Goal: Answer question/provide support: Share knowledge or assist other users

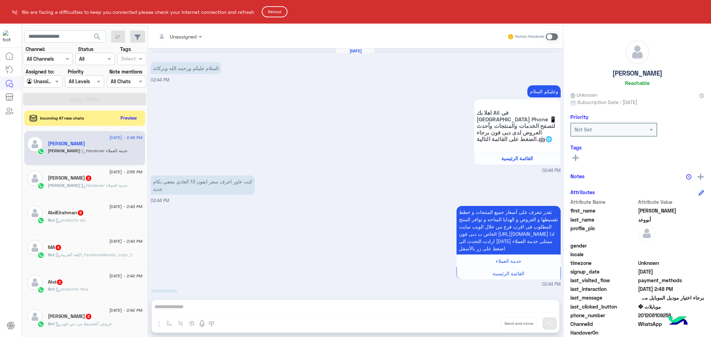
scroll to position [44, 0]
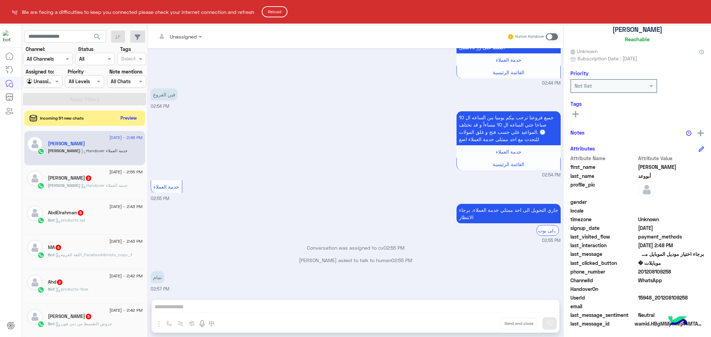
click at [278, 14] on button "Reload" at bounding box center [275, 11] width 26 height 11
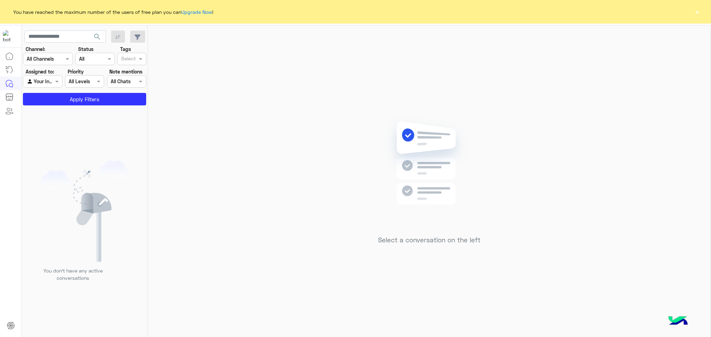
click at [697, 12] on button "×" at bounding box center [696, 11] width 7 height 7
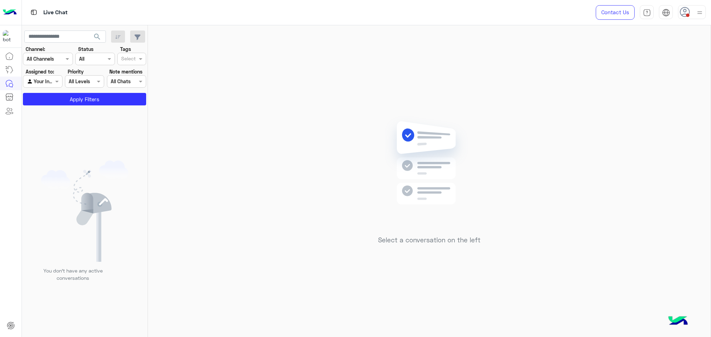
click at [48, 85] on div "Your Inbox" at bounding box center [40, 82] width 26 height 8
click at [91, 101] on button "Apply Filters" at bounding box center [84, 99] width 123 height 12
click at [41, 82] on div at bounding box center [82, 171] width 121 height 337
click at [47, 79] on div at bounding box center [42, 81] width 39 height 8
click at [51, 97] on b "Unassigned" at bounding box center [46, 95] width 26 height 6
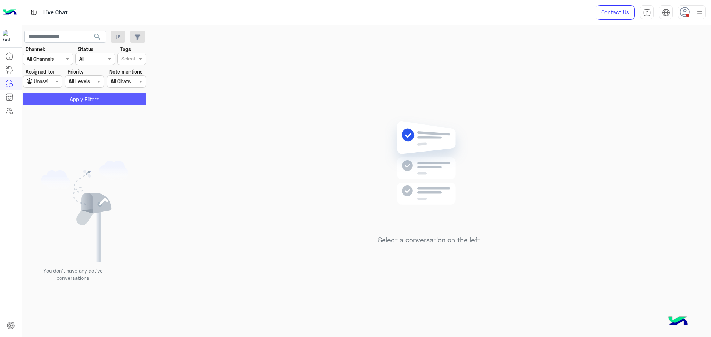
click at [51, 97] on button "Apply Filters" at bounding box center [84, 99] width 123 height 12
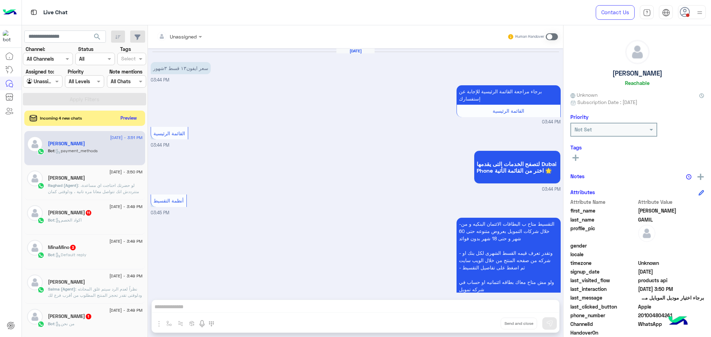
scroll to position [713, 0]
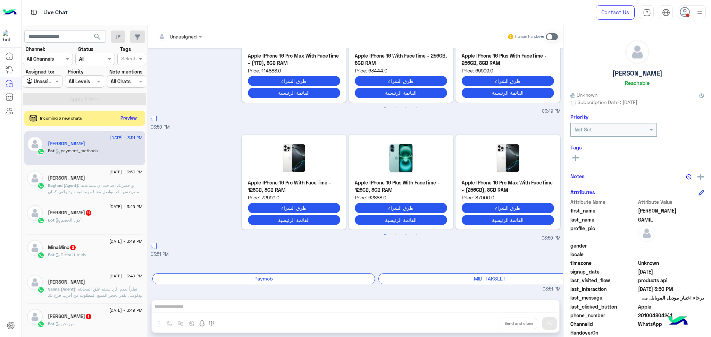
click at [31, 81] on input "text" at bounding box center [35, 81] width 16 height 7
click at [197, 38] on span at bounding box center [201, 36] width 9 height 7
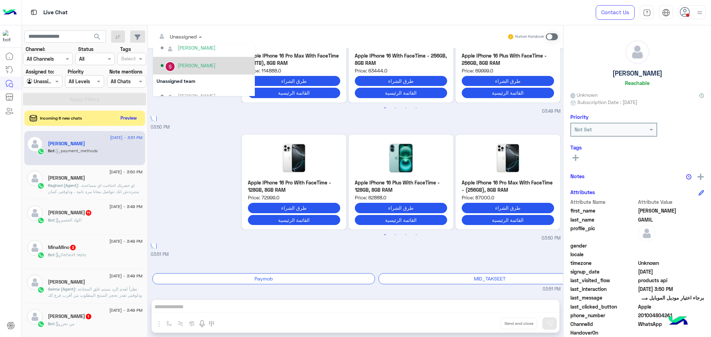
scroll to position [256, 0]
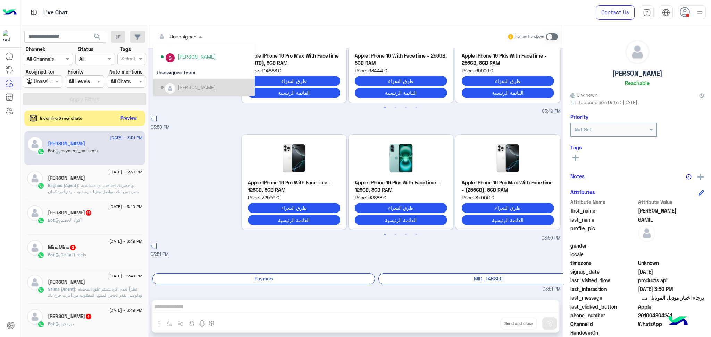
click at [210, 155] on div "Previous Apple IPhone 16 Pro With FaceTime - 128GB, 8GB RAM Price: 72999.0 طرق …" at bounding box center [356, 186] width 410 height 111
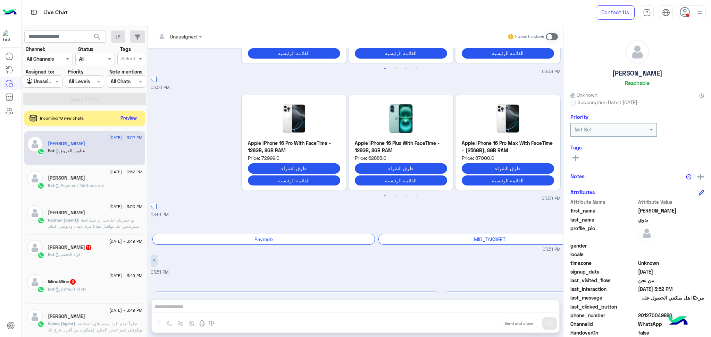
scroll to position [833, 0]
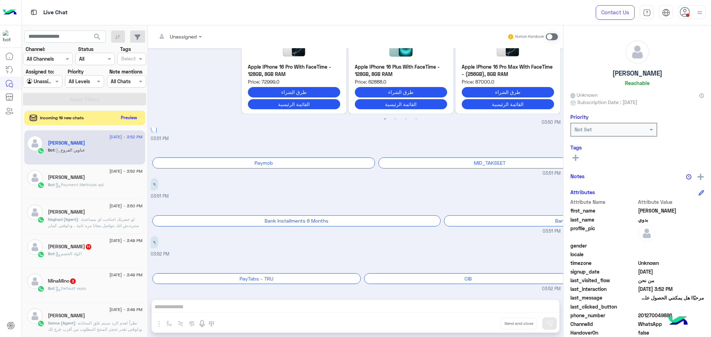
click at [131, 116] on button "Preview" at bounding box center [129, 117] width 22 height 9
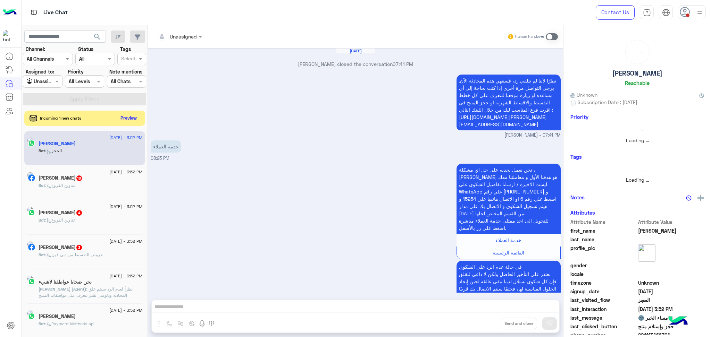
scroll to position [570, 0]
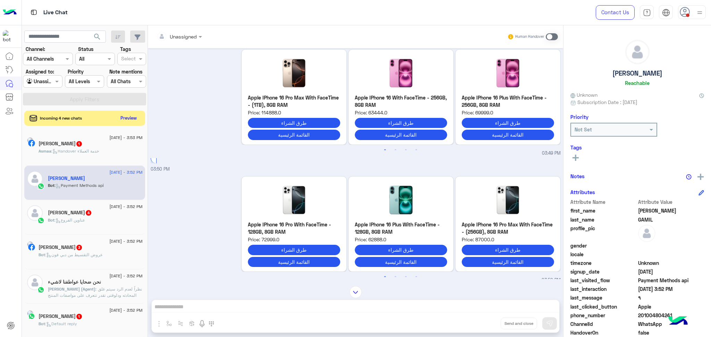
scroll to position [262, 0]
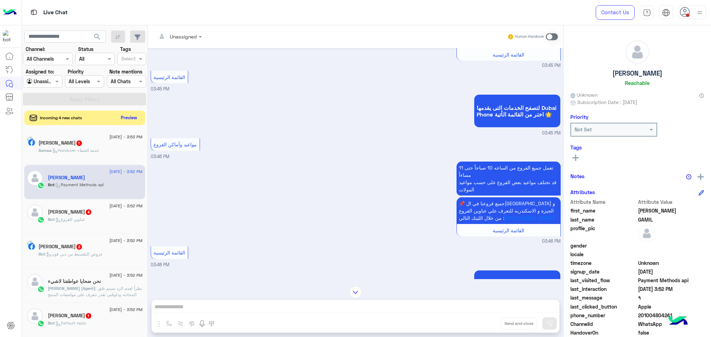
click at [123, 117] on button "Preview" at bounding box center [129, 117] width 22 height 9
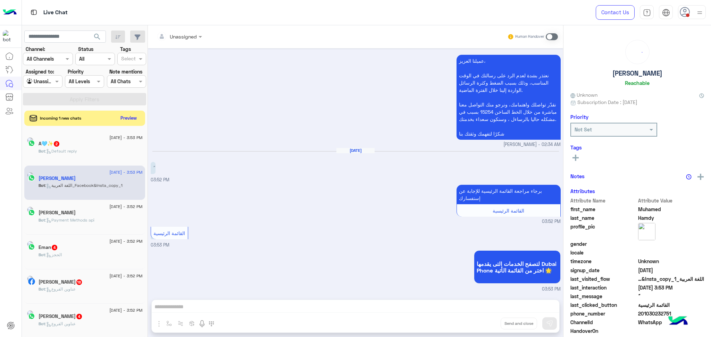
scroll to position [139, 0]
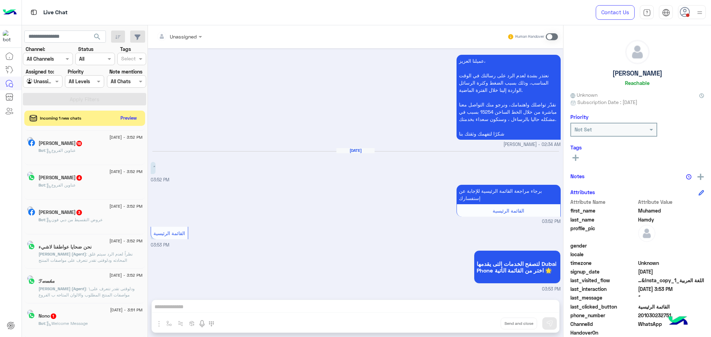
click at [103, 256] on span ": نظراً لعدم الرد سيتم غلق المحادثه ودلوقتى تقدر تتعرف على مواصفات المنتج المطل…" at bounding box center [90, 273] width 103 height 43
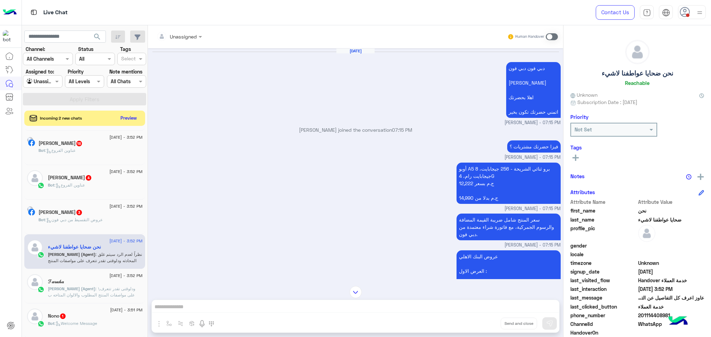
scroll to position [139, 0]
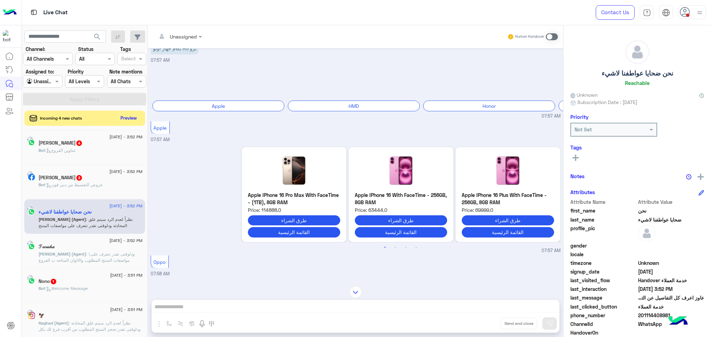
scroll to position [472, 0]
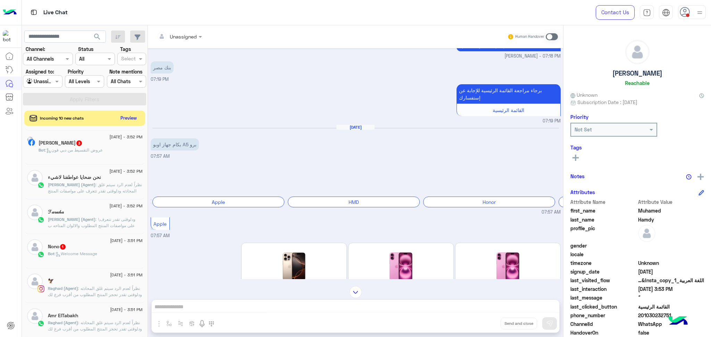
click at [69, 171] on div "[DATE] - 3:52 PM" at bounding box center [95, 172] width 95 height 5
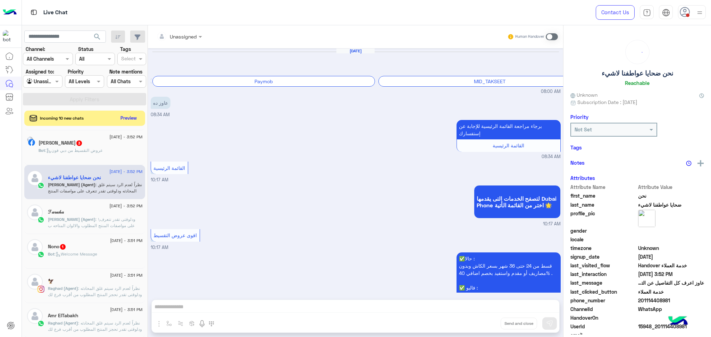
scroll to position [589, 0]
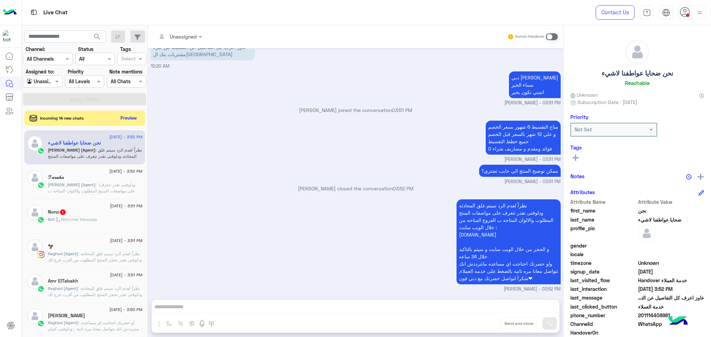
click at [187, 33] on div at bounding box center [179, 36] width 52 height 8
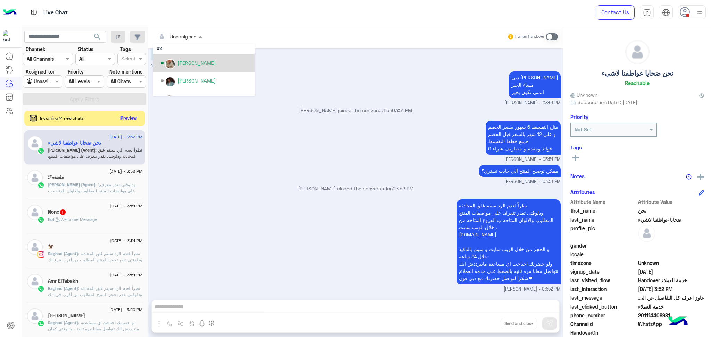
scroll to position [46, 0]
click at [193, 72] on div "[PERSON_NAME]" at bounding box center [197, 72] width 38 height 7
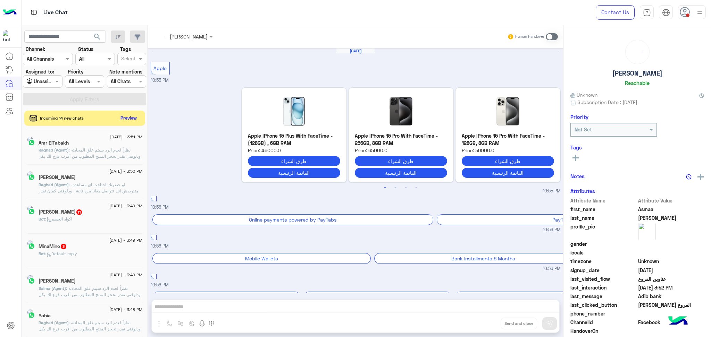
scroll to position [844, 0]
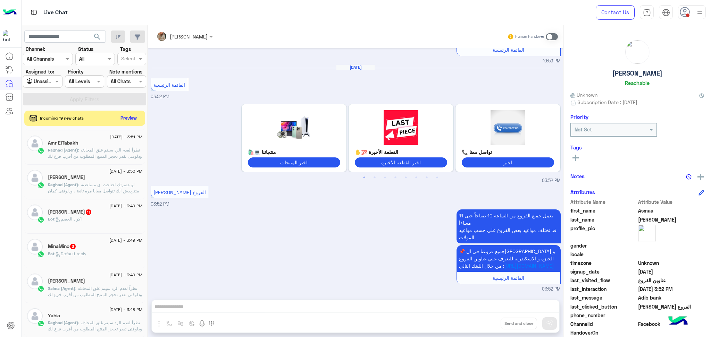
click at [102, 189] on span ": لو حضرتك احتاجت اي مساعدة، متترددش انك تتواصل معانا مره تانية ، ودلوقتى كمان …" at bounding box center [95, 206] width 94 height 49
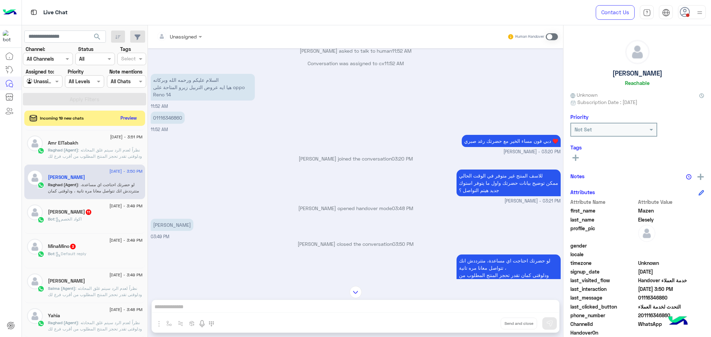
scroll to position [346, 0]
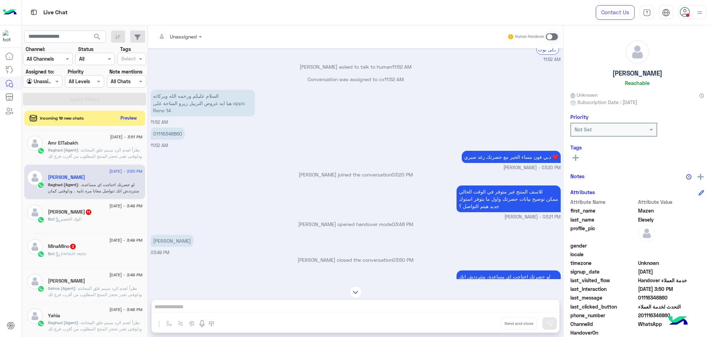
click at [167, 140] on p "01116346860" at bounding box center [168, 134] width 34 height 12
copy p "01116346860"
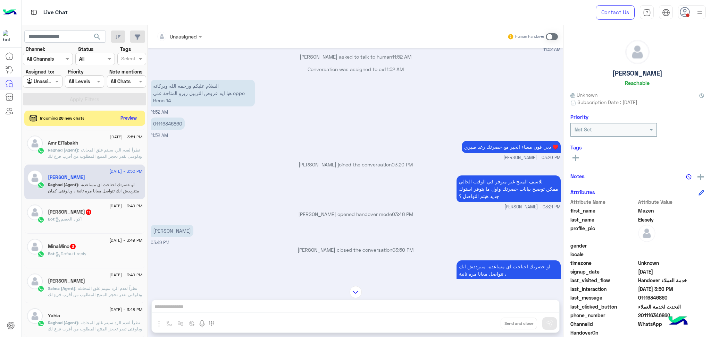
scroll to position [439, 0]
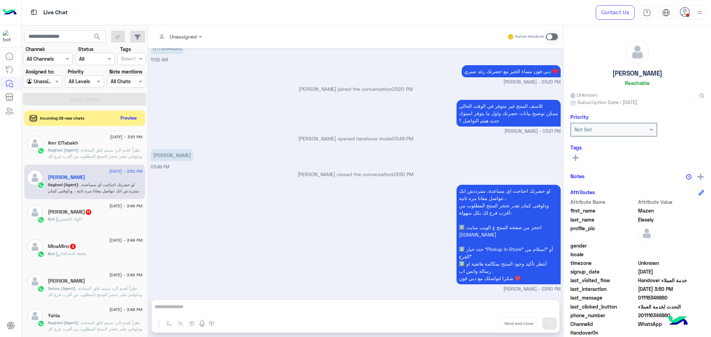
click at [71, 322] on span "Raghad (Agent)" at bounding box center [63, 322] width 30 height 5
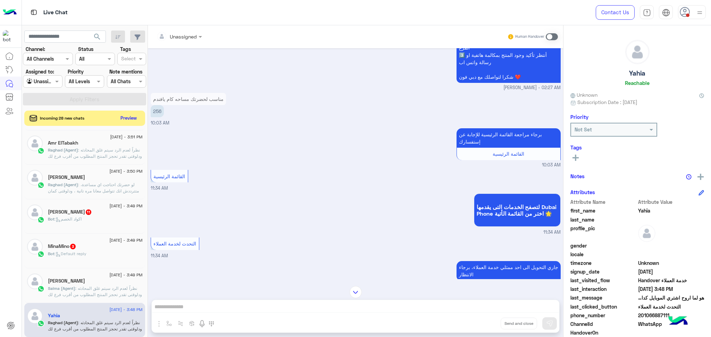
scroll to position [110, 0]
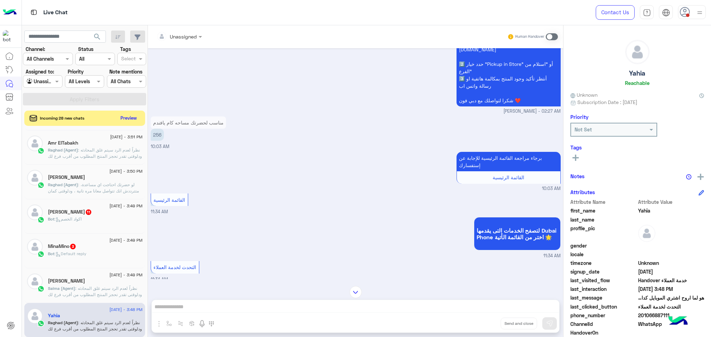
drag, startPoint x: 326, startPoint y: 166, endPoint x: 253, endPoint y: 183, distance: 74.6
click at [253, 183] on div "برجاء مراجعة القائمة الرئيسية للإجابة عن إستفسارك القائمة الرئيسية 10:03 AM" at bounding box center [356, 171] width 410 height 42
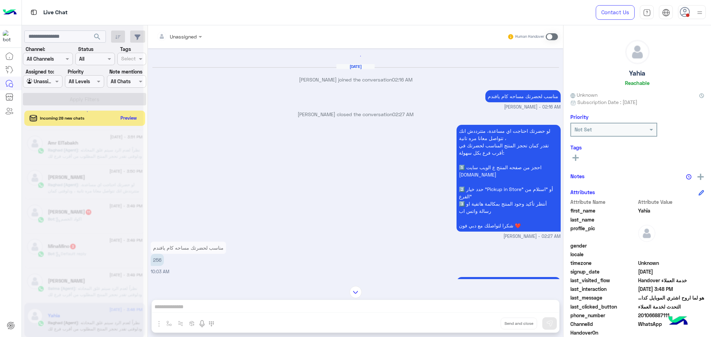
click at [659, 314] on span "201066887111" at bounding box center [671, 315] width 66 height 7
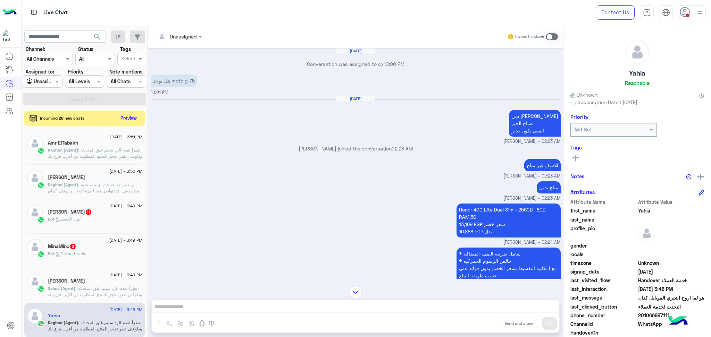
scroll to position [658, 0]
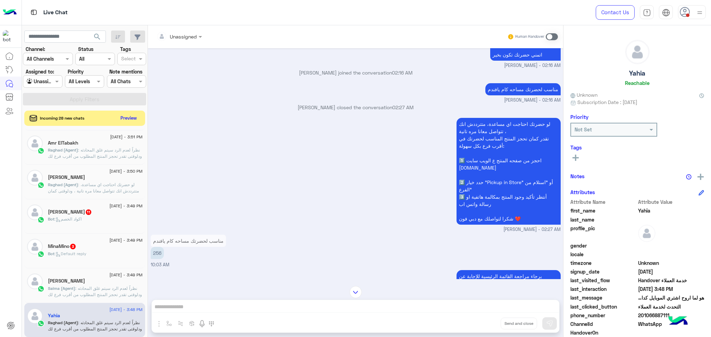
copy span "201066887111"
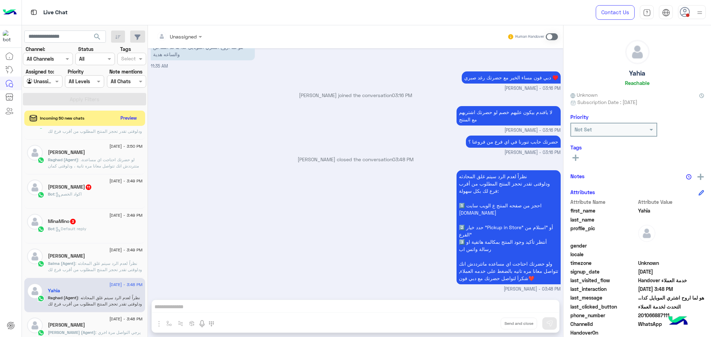
scroll to position [185, 0]
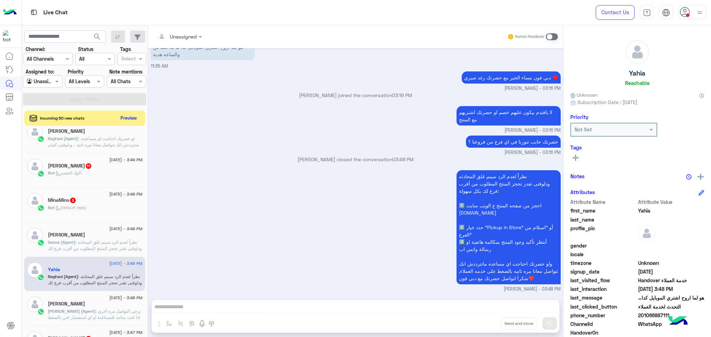
click at [90, 314] on p "[PERSON_NAME] (Agent) : يرجي التواصل مرة اخري اذا كنت بحاجه للمساعدة او اي استف…" at bounding box center [95, 339] width 95 height 62
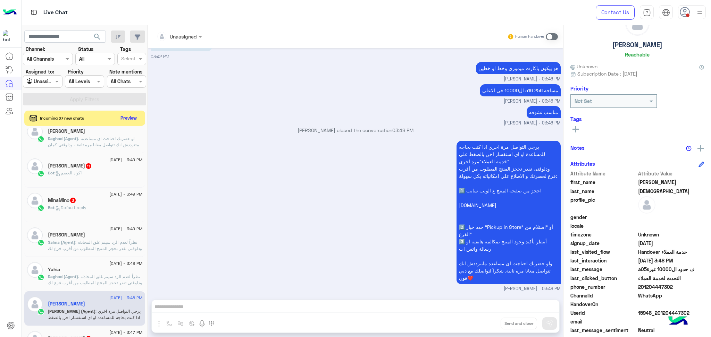
scroll to position [44, 0]
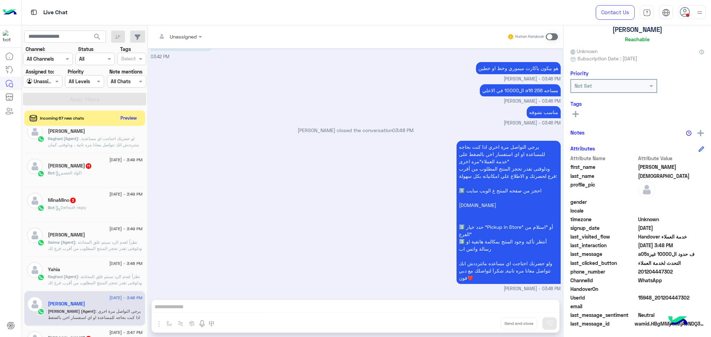
click at [652, 298] on span "15948_201204447302" at bounding box center [671, 297] width 66 height 7
copy span "15948_201204447302"
click at [663, 270] on span "201204447302" at bounding box center [671, 271] width 66 height 7
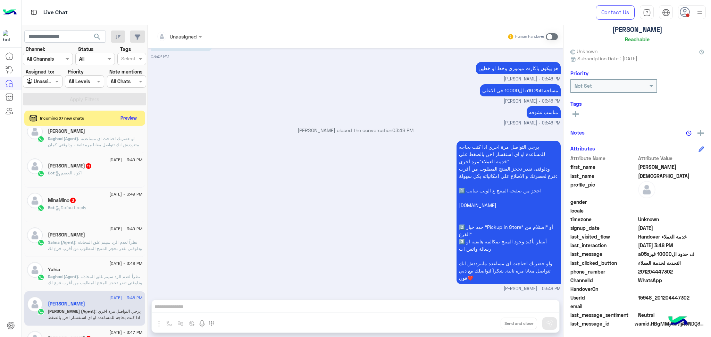
click at [663, 270] on span "201204447302" at bounding box center [671, 271] width 66 height 7
copy span "201204447302"
click at [80, 278] on span ": نظراً لعدم الرد سيتم غلق المحادثه ودلوقتى تقدر تحجز المنتج المطلوب من أقرب فر…" at bounding box center [95, 301] width 94 height 55
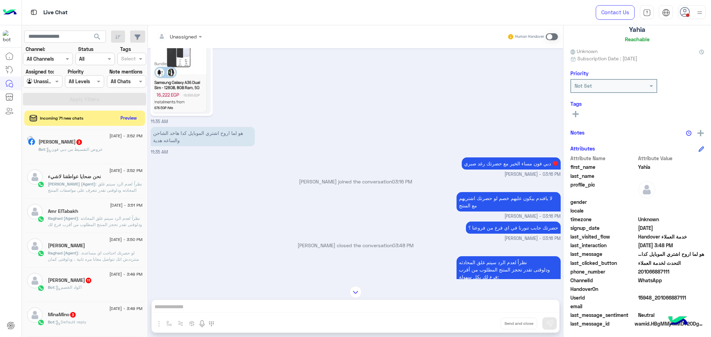
scroll to position [47, 0]
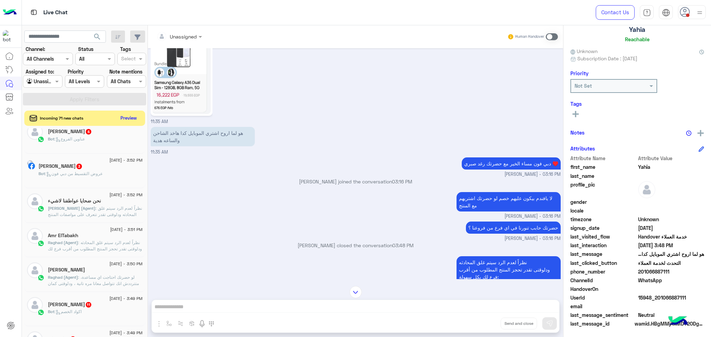
click at [90, 249] on span ": نظراً لعدم الرد سيتم غلق المحادثه ودلوقتى تقدر تحجز المنتج المطلوب من أقرب فر…" at bounding box center [95, 267] width 94 height 55
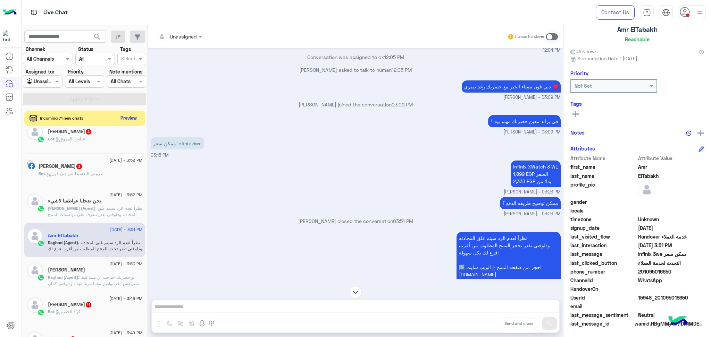
scroll to position [226, 0]
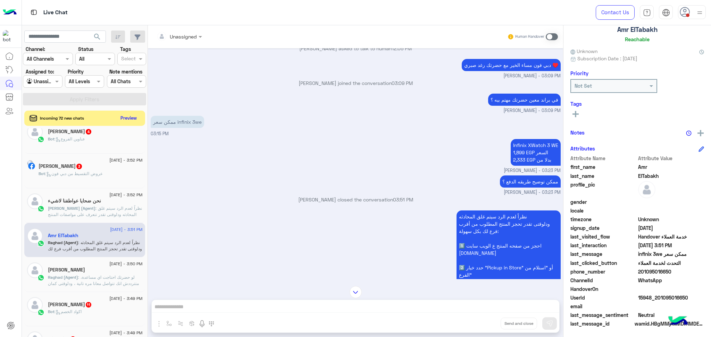
click at [652, 272] on span "201095016650" at bounding box center [671, 271] width 66 height 7
copy span "201095016650"
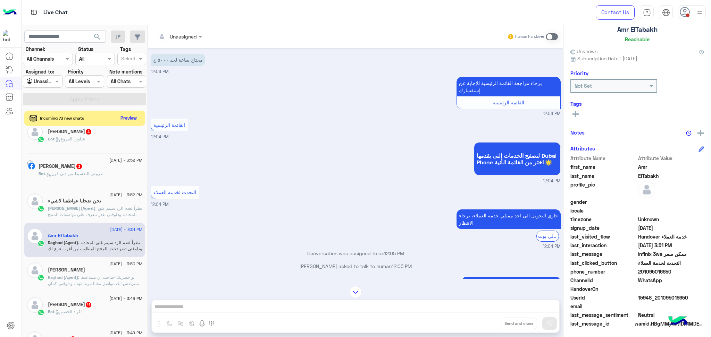
scroll to position [0, 0]
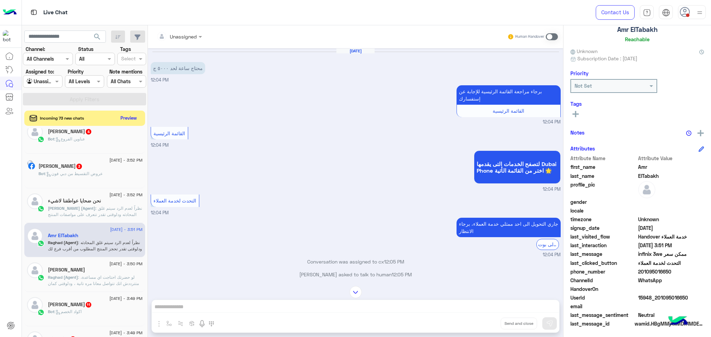
click at [646, 296] on span "15948_201095016650" at bounding box center [671, 297] width 66 height 7
copy span "15948_201095016650"
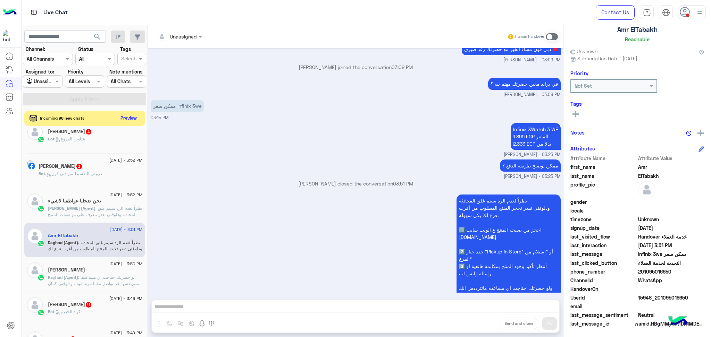
scroll to position [273, 0]
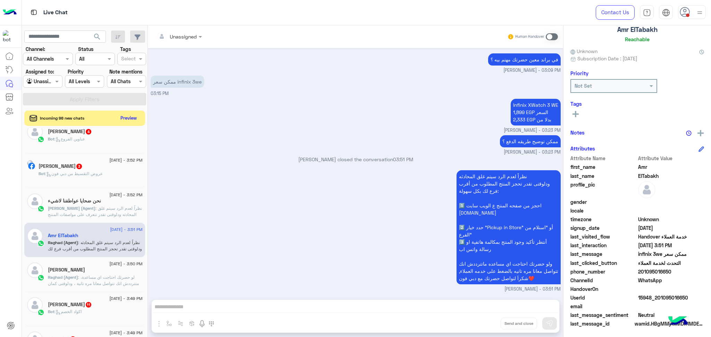
click at [108, 278] on span ": لو حضرتك احتاجت اي مساعدة، متترددش انك تتواصل معانا مره تانية ، ودلوقتى كمان …" at bounding box center [95, 299] width 94 height 49
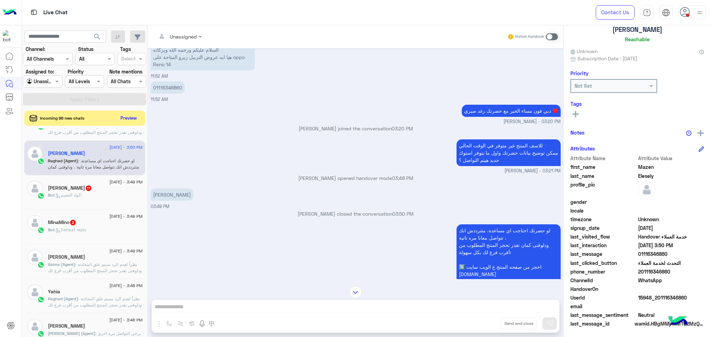
scroll to position [46, 0]
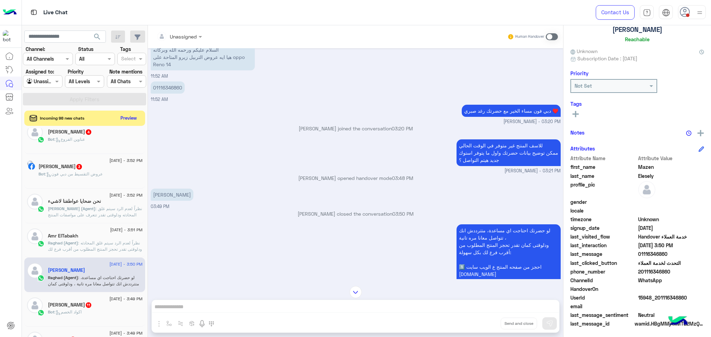
click at [95, 206] on span ": نظراً لعدم الرد سيتم غلق المحادثه ودلوقتى تقدر تتعرف على مواصفات المنتج المطل…" at bounding box center [95, 230] width 94 height 49
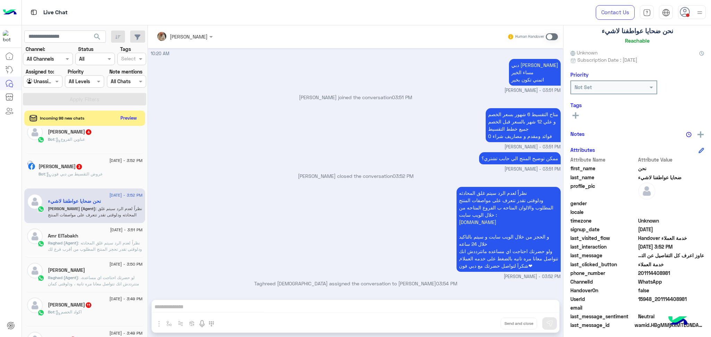
scroll to position [44, 0]
click at [129, 121] on button "Preview" at bounding box center [129, 117] width 22 height 9
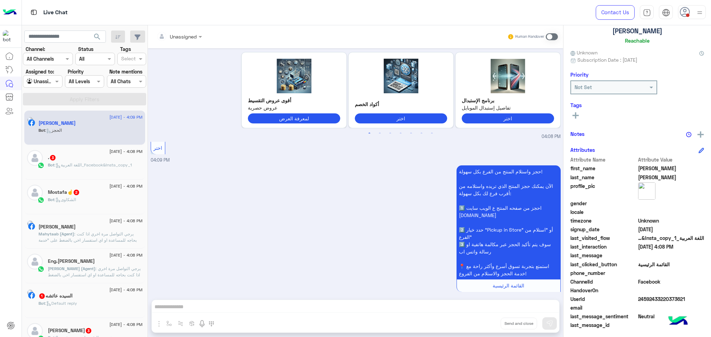
scroll to position [44, 0]
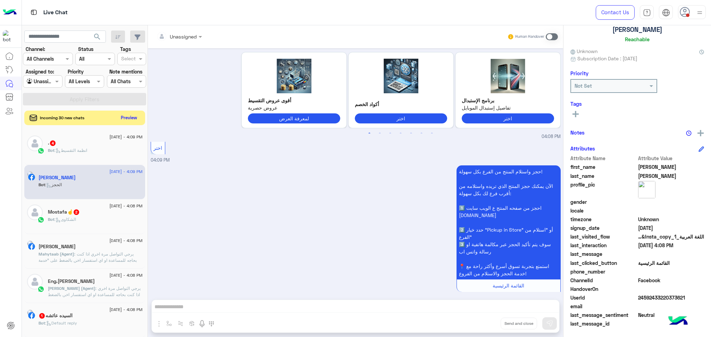
click at [132, 117] on button "Preview" at bounding box center [129, 117] width 22 height 9
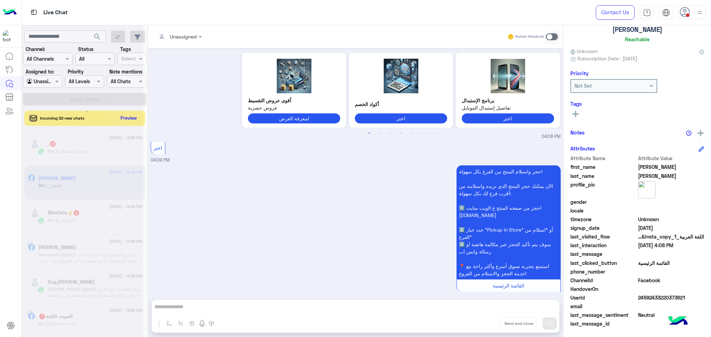
click at [132, 116] on div at bounding box center [82, 171] width 121 height 337
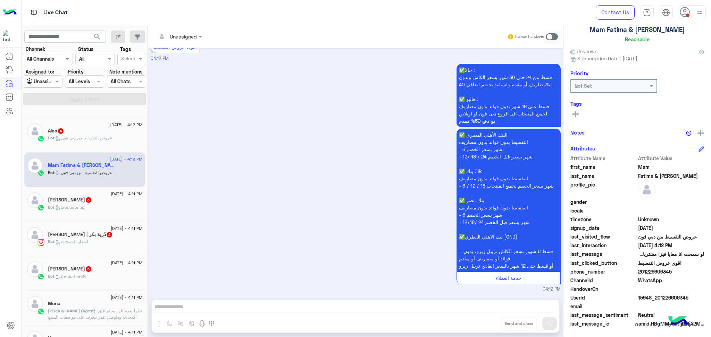
scroll to position [46, 0]
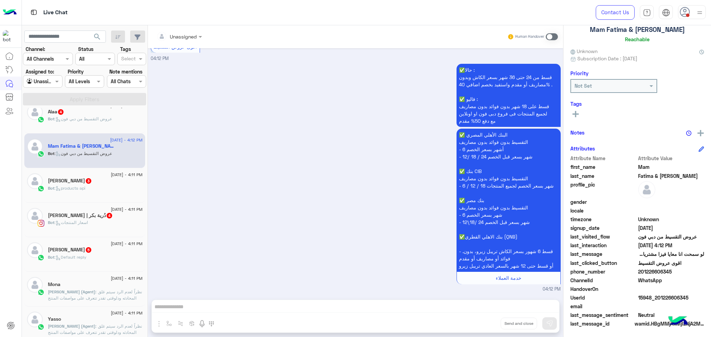
click at [77, 293] on span ": نظراً لعدم الرد سيتم غلق المحادثه ودلوقتى تقدر تتعرف على مواصفات المنتج المطل…" at bounding box center [95, 313] width 94 height 49
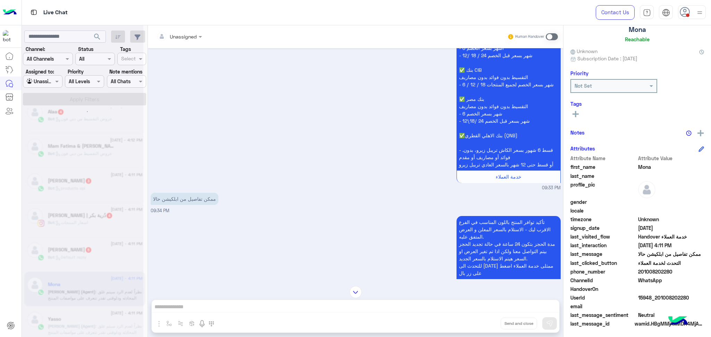
scroll to position [350, 0]
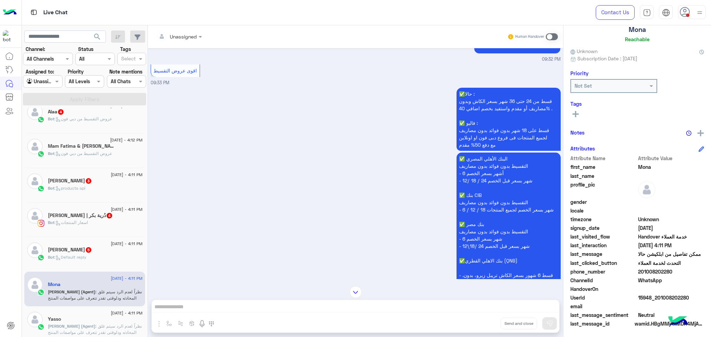
click at [66, 319] on div "Yasso" at bounding box center [95, 319] width 95 height 7
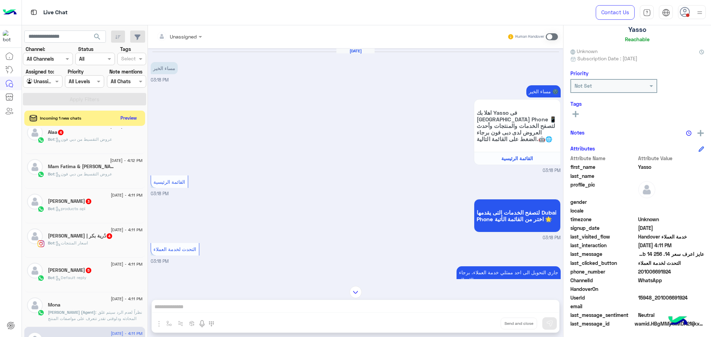
click at [656, 299] on span "15948_201006691924" at bounding box center [671, 297] width 66 height 7
copy span "15948_201006691924"
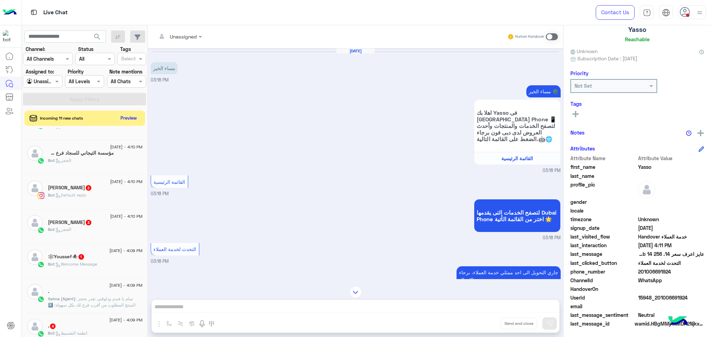
scroll to position [324, 0]
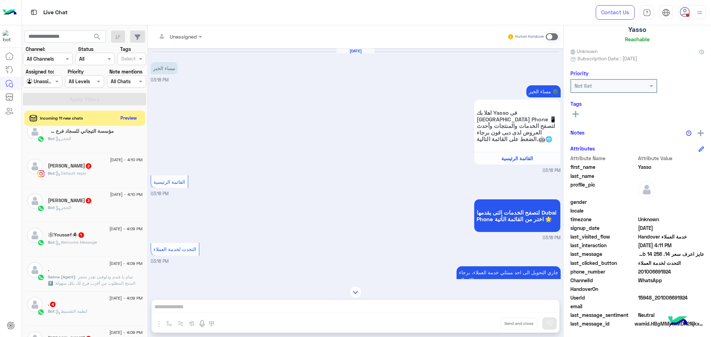
click at [82, 281] on span ": تمام يا فندم ودلوقتى تقدر تحجز المنتج المطلوب من أقرب فرع لك بكل سهولة: 1️⃣ ا…" at bounding box center [95, 301] width 94 height 55
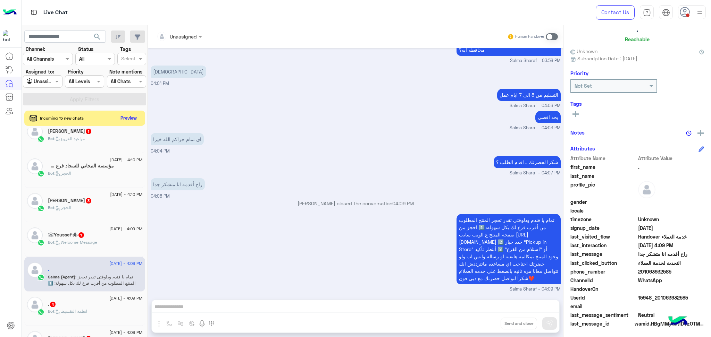
scroll to position [848, 0]
click at [651, 306] on span at bounding box center [671, 306] width 66 height 7
click at [645, 296] on span "15948_201063932585" at bounding box center [671, 297] width 66 height 7
copy span "15948_201063932585"
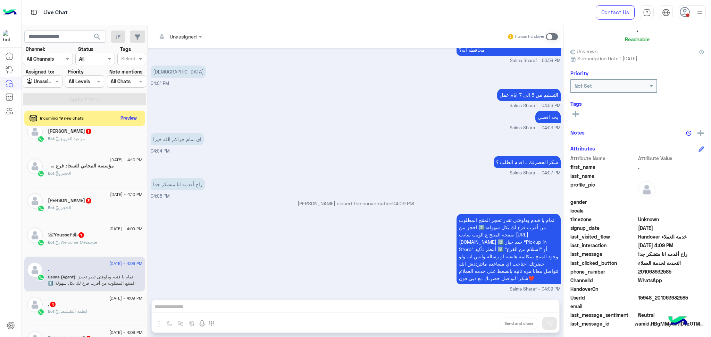
click at [640, 270] on span "201063932585" at bounding box center [671, 271] width 66 height 7
copy span "201063932585"
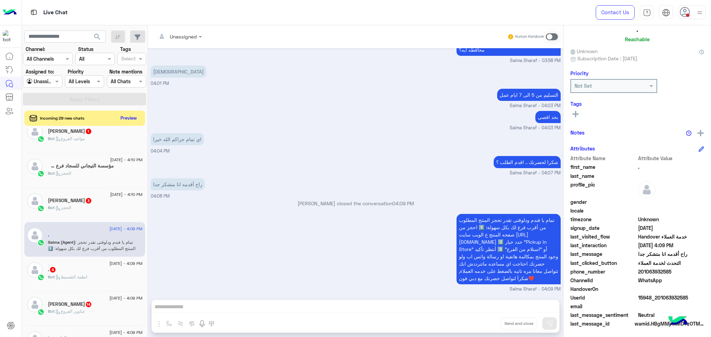
scroll to position [416, 0]
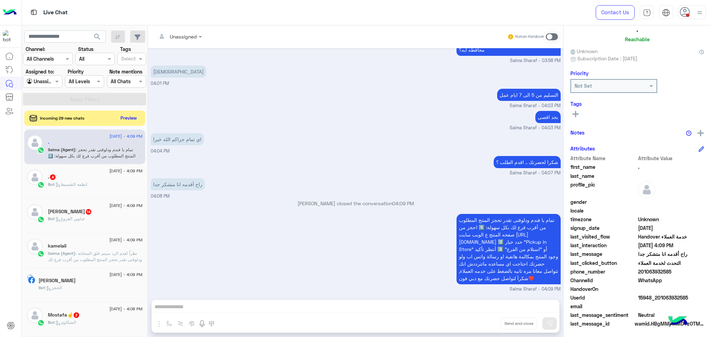
click at [83, 257] on p "Salma (Agent) : نظراً لعدم الرد سيتم غلق المحادثه ودلوقتى تقدر تحجز المنتج المط…" at bounding box center [95, 279] width 95 height 56
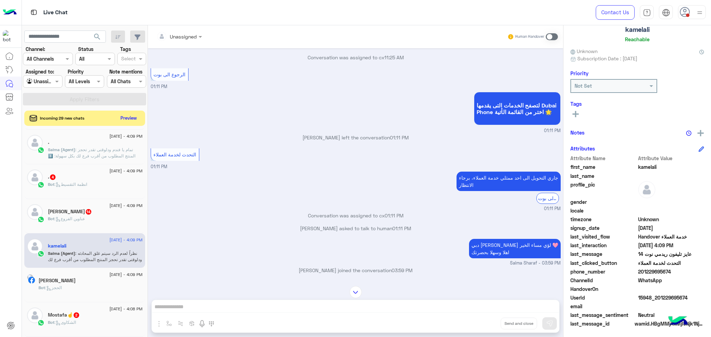
scroll to position [136, 0]
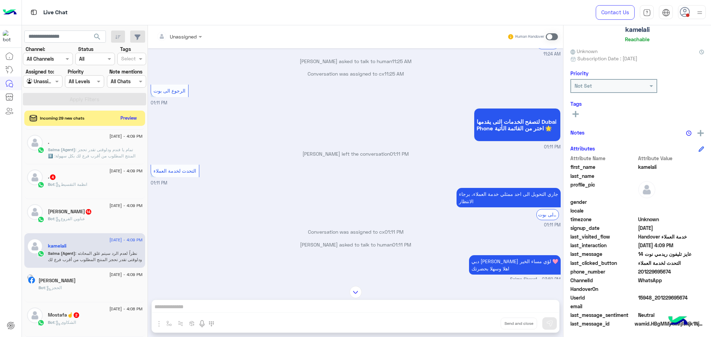
click at [652, 271] on span "201229695674" at bounding box center [671, 271] width 66 height 7
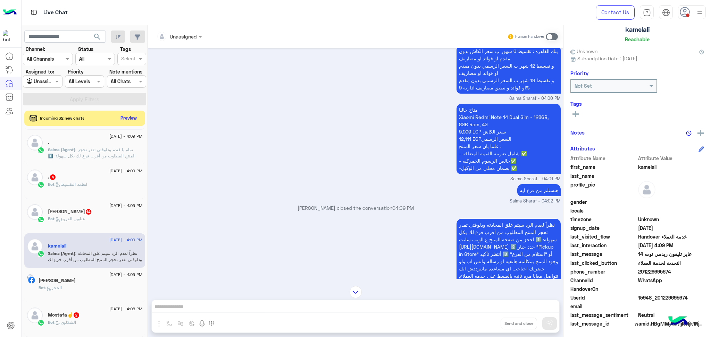
scroll to position [413, 0]
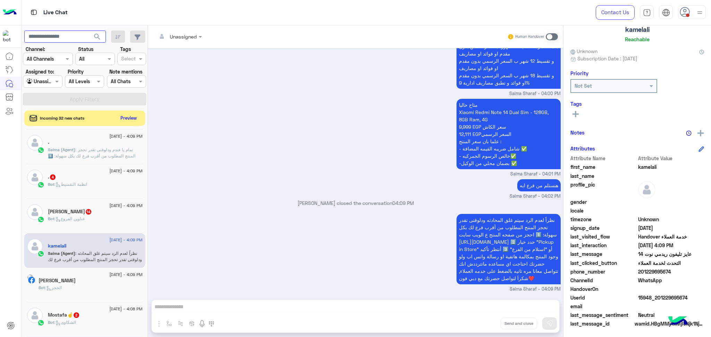
click at [52, 35] on input "text" at bounding box center [65, 37] width 82 height 12
paste input "**********"
click at [46, 34] on input "**********" at bounding box center [65, 37] width 82 height 12
click at [89, 31] on button "search" at bounding box center [97, 38] width 17 height 15
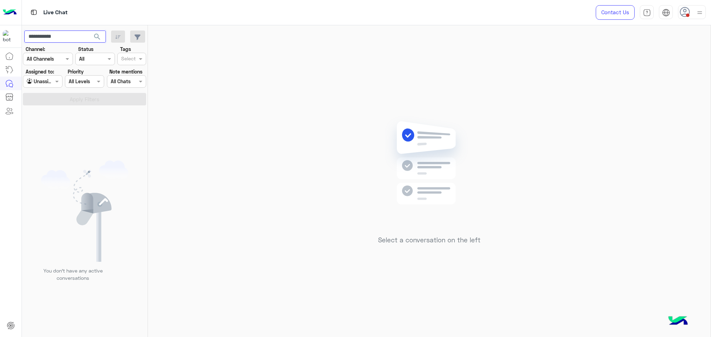
click at [71, 37] on input "**********" at bounding box center [65, 37] width 82 height 12
click at [89, 31] on button "search" at bounding box center [97, 38] width 17 height 15
click at [60, 37] on input "**********" at bounding box center [65, 37] width 82 height 12
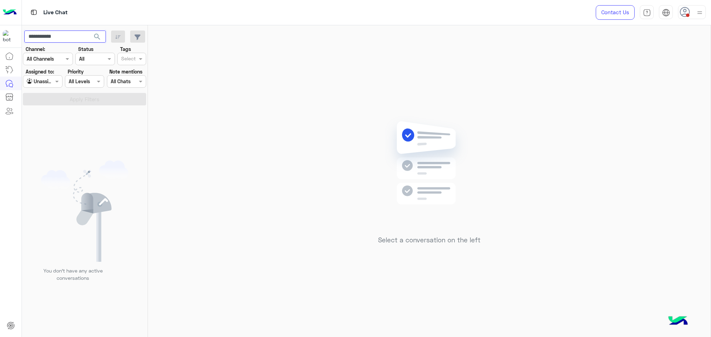
paste input "****"
click at [49, 34] on input "**********" at bounding box center [65, 37] width 82 height 12
click at [89, 31] on button "search" at bounding box center [97, 38] width 17 height 15
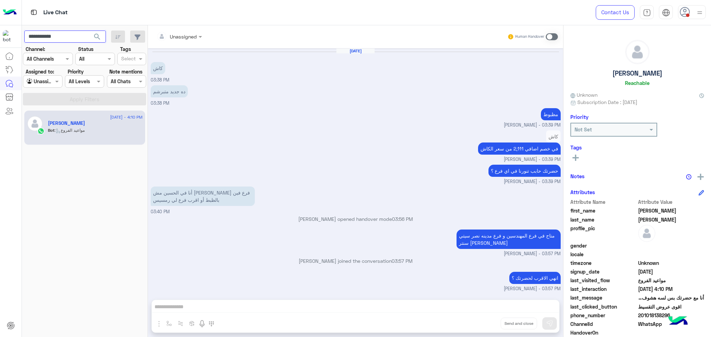
scroll to position [386, 0]
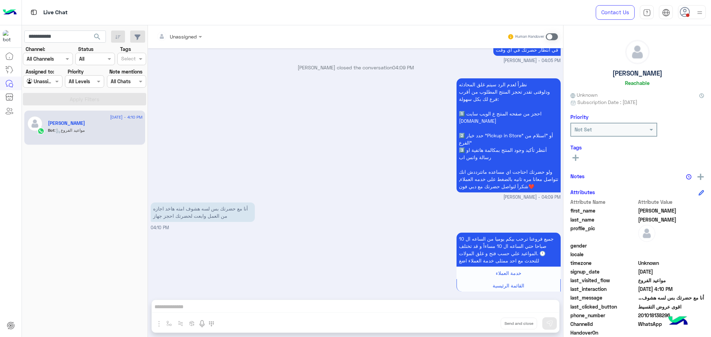
click at [297, 171] on div "نظراً لعدم الرد سيتم غلق المحادثه ودلوقتى تقدر تحجز المنتج المطلوب من أقرب فرع …" at bounding box center [356, 139] width 410 height 124
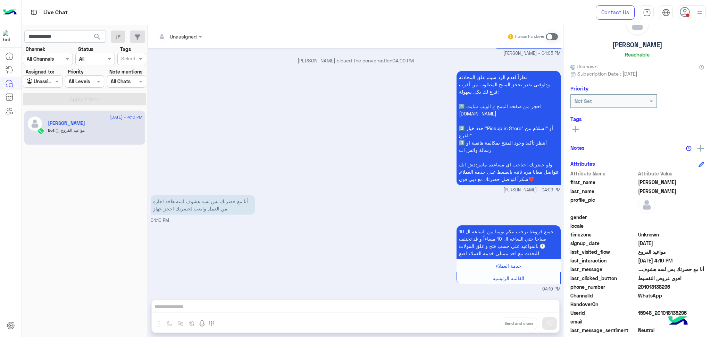
scroll to position [44, 0]
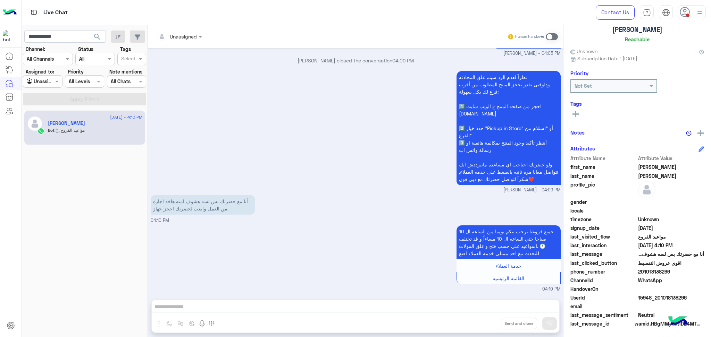
click at [648, 292] on div "HandoverOn" at bounding box center [637, 290] width 134 height 9
click at [651, 296] on span "15948_201018138296" at bounding box center [671, 297] width 66 height 7
click at [58, 38] on input "**********" at bounding box center [65, 37] width 82 height 12
click at [58, 37] on input "**********" at bounding box center [65, 37] width 82 height 12
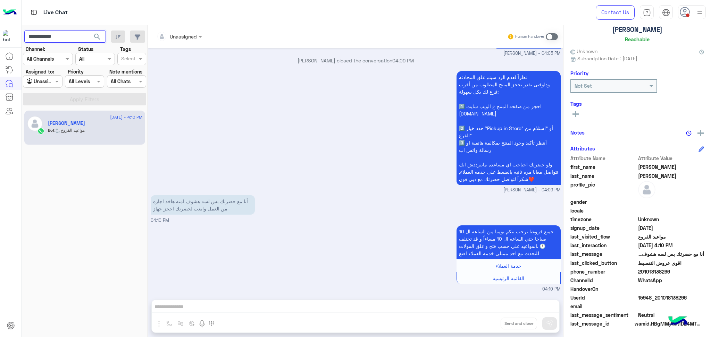
paste input "****"
click at [48, 37] on input "**********" at bounding box center [65, 37] width 82 height 12
type input "**********"
click at [89, 31] on button "search" at bounding box center [97, 38] width 17 height 15
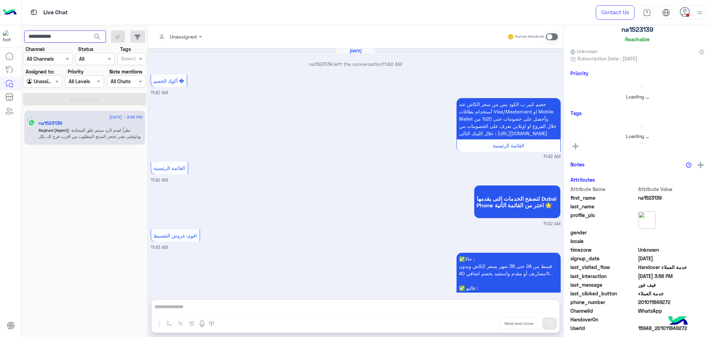
scroll to position [619, 0]
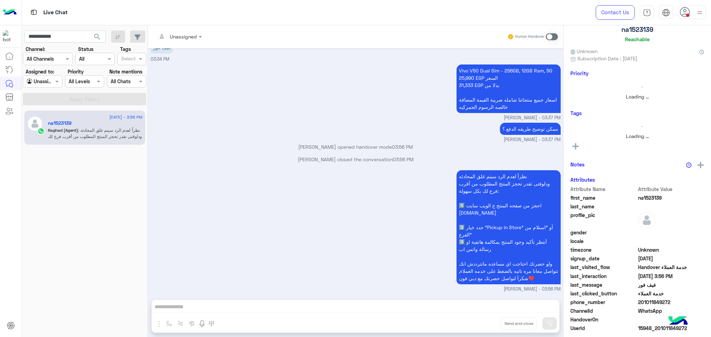
click at [294, 201] on div "نظراً لعدم الرد سيتم غلق المحادثه ودلوقتى تقدر تحجز المنتج المطلوب من أقرب فرع …" at bounding box center [356, 231] width 410 height 124
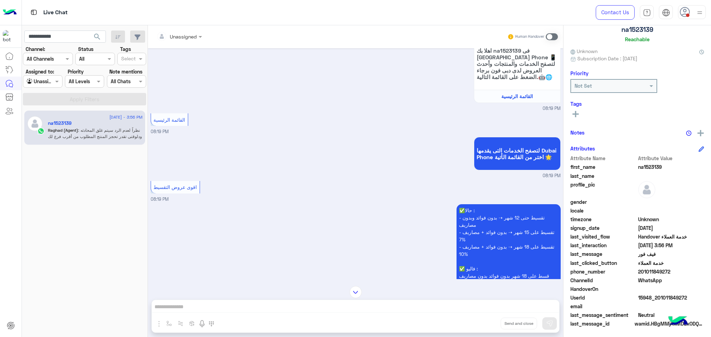
scroll to position [0, 0]
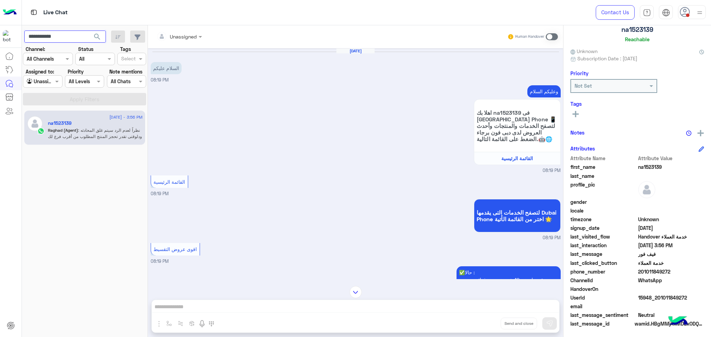
click at [49, 33] on input "**********" at bounding box center [65, 37] width 82 height 12
click at [89, 31] on button "search" at bounding box center [97, 38] width 17 height 15
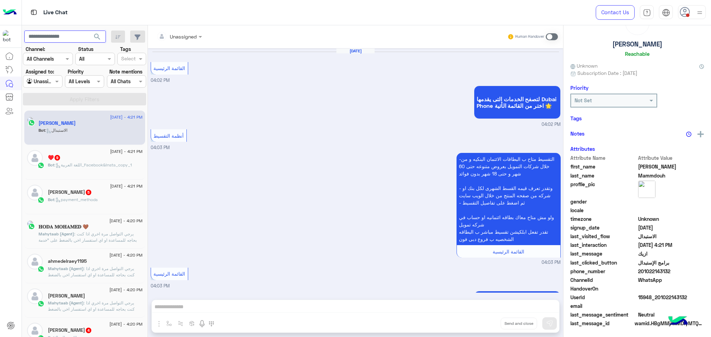
scroll to position [777, 0]
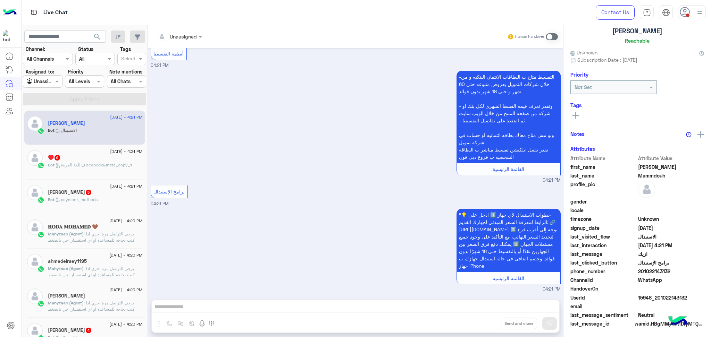
click at [94, 234] on span ": يرجي التواصل مرة اخري اذا كنت بحاجه للمساعدة او اي استفسار اخر, بالضغط على "خ…" at bounding box center [95, 261] width 94 height 61
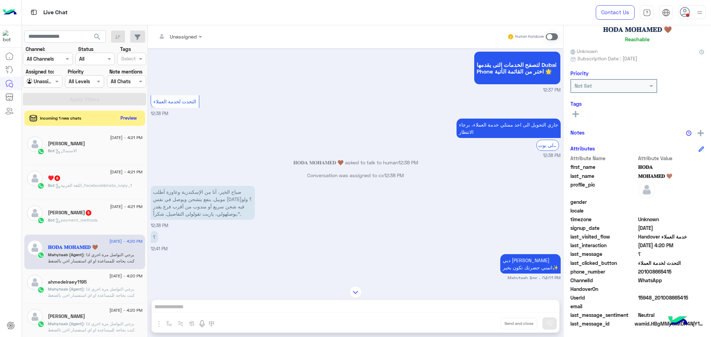
scroll to position [194, 0]
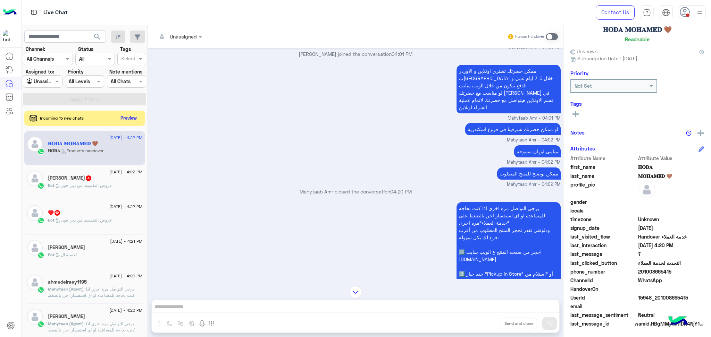
scroll to position [425, 0]
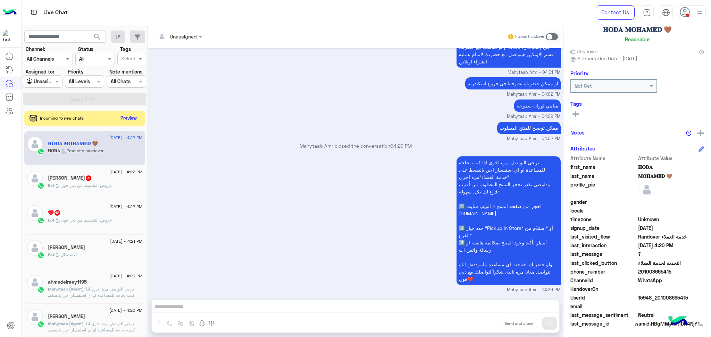
click at [85, 290] on span ": يرجي التواصل مرة اخري اذا كنت بحاجه للمساعدة او اي استفسار اخر, بالضغط على "خ…" at bounding box center [95, 317] width 94 height 61
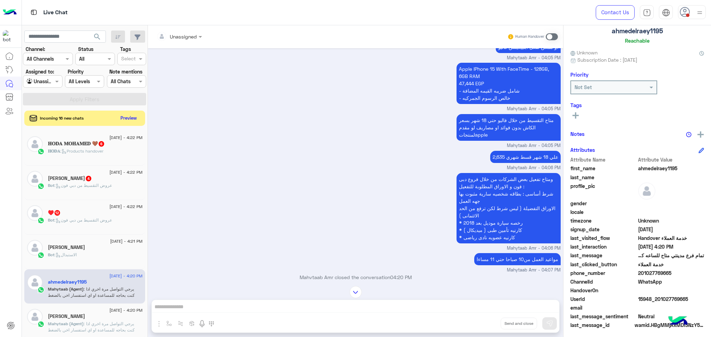
scroll to position [44, 0]
click at [648, 265] on span "خدمة العملاء" at bounding box center [671, 263] width 66 height 7
click at [661, 270] on span "201027769665" at bounding box center [671, 271] width 66 height 7
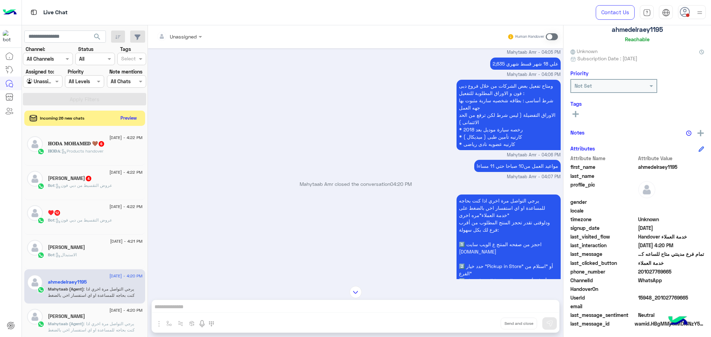
scroll to position [1267, 0]
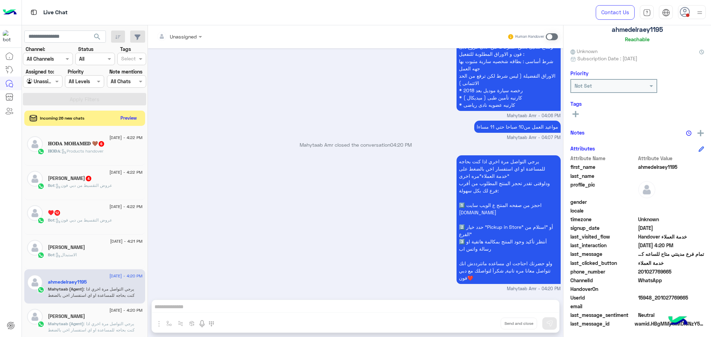
click at [663, 297] on span "15948_201027769665" at bounding box center [671, 297] width 66 height 7
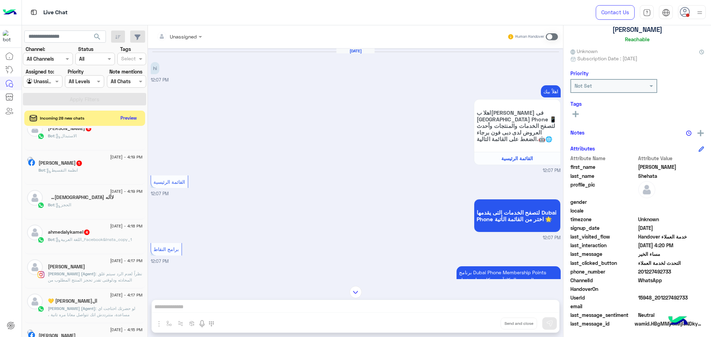
scroll to position [231, 0]
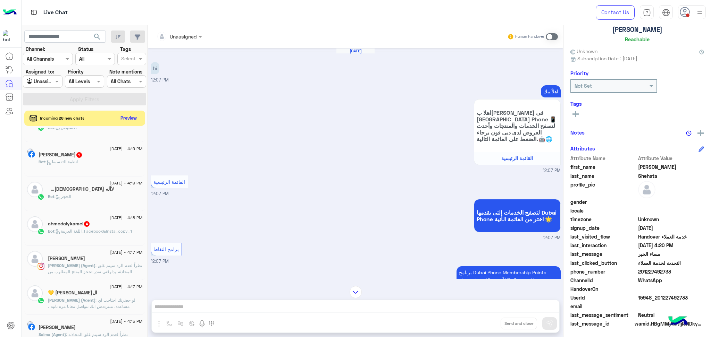
click at [94, 267] on span ": نظراً لعدم الرد سيتم غلق المحادثه ودلوقتى تقدر تحجز المنتج المطلوب من أقرب فر…" at bounding box center [95, 290] width 94 height 55
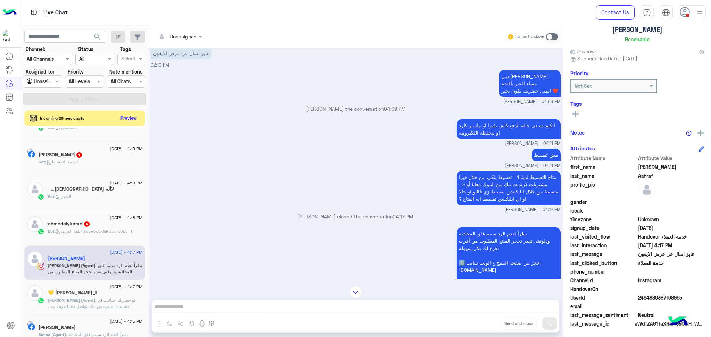
scroll to position [1423, 0]
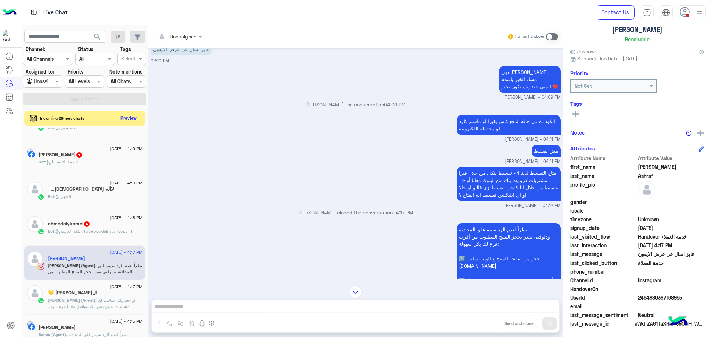
click at [79, 301] on span "[PERSON_NAME] (Agent)" at bounding box center [72, 300] width 48 height 5
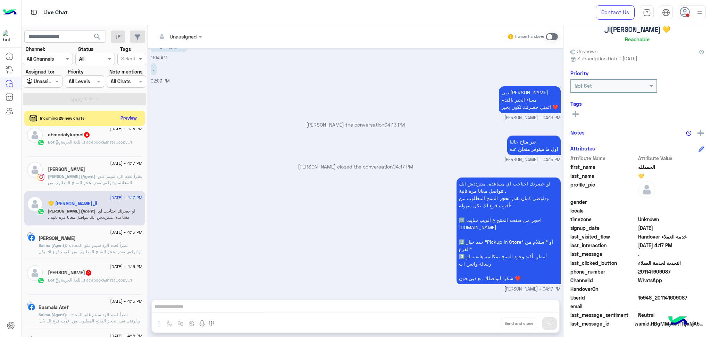
scroll to position [324, 0]
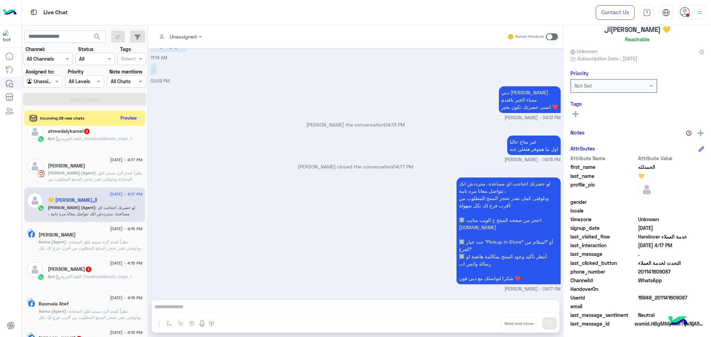
click at [89, 246] on span ": نظراً لعدم الرد سيتم غلق المحادثه ودلوقتى تقدر تحجز المنتج المطلوب من أقرب فر…" at bounding box center [90, 263] width 102 height 49
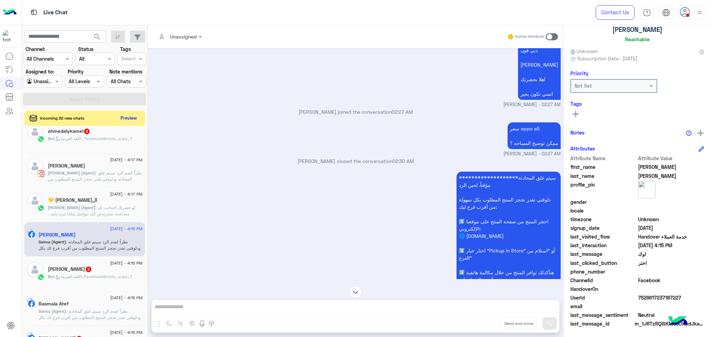
click at [95, 310] on span ": نظراً لعدم الرد سيتم غلق المحادثه ودلوقتى تقدر تحجز المنتج المطلوب من أقرب فر…" at bounding box center [90, 333] width 102 height 49
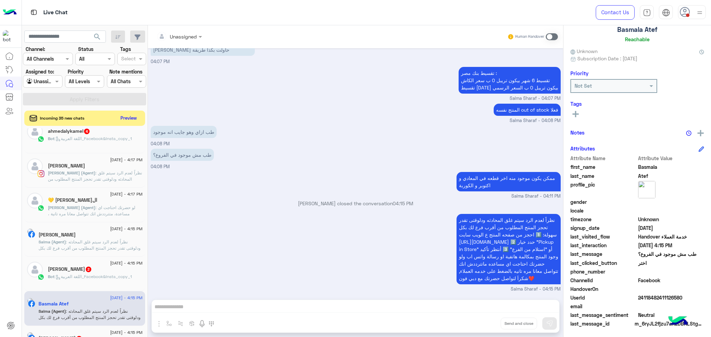
click at [647, 295] on span "24118482411126580" at bounding box center [671, 297] width 66 height 7
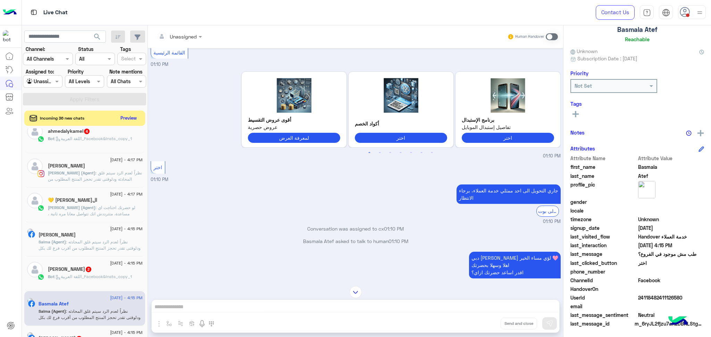
scroll to position [186, 0]
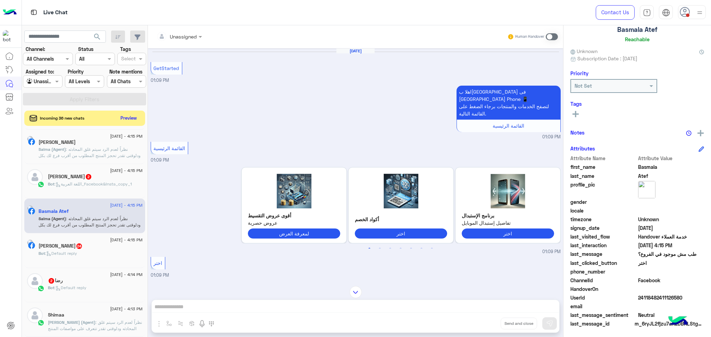
click at [77, 317] on div "Shimaa" at bounding box center [95, 315] width 95 height 7
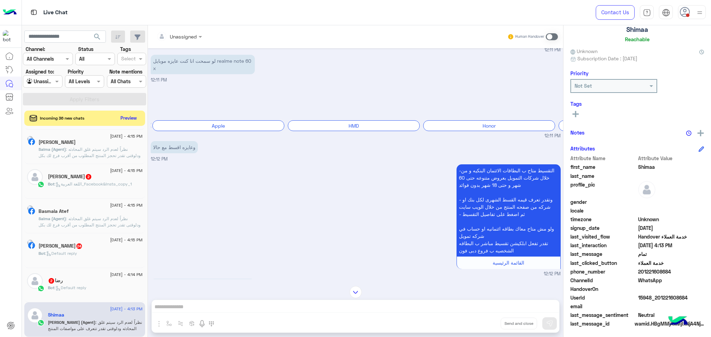
scroll to position [205, 0]
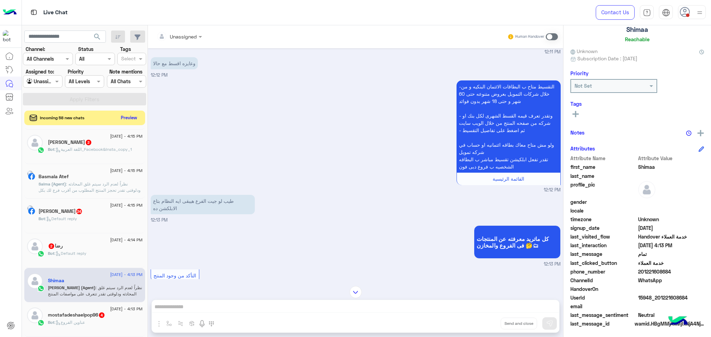
click at [121, 119] on button "Preview" at bounding box center [129, 117] width 22 height 9
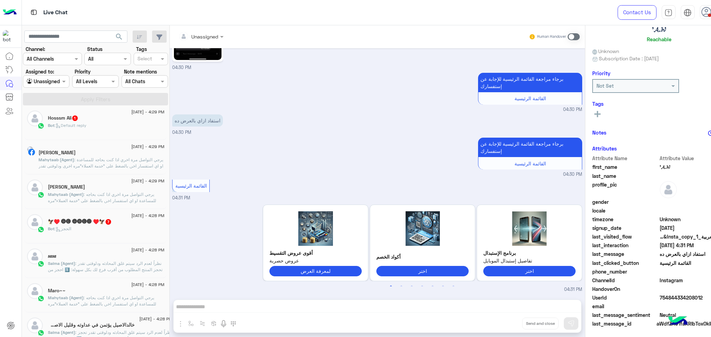
scroll to position [370, 0]
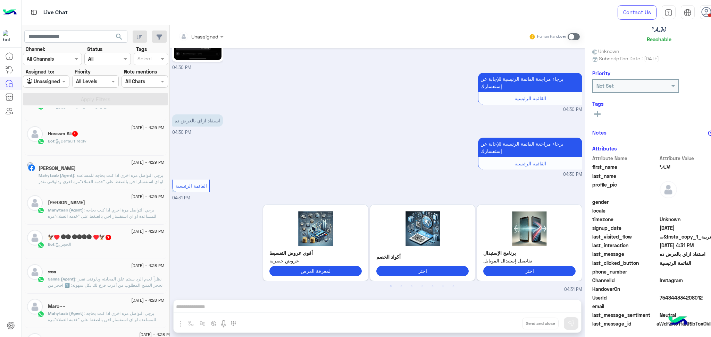
click at [110, 175] on span ": يرجي التواصل مرة اخري اذا كنت بحاجه للمساعدة او اي استفسار اخر, بالضغط على "خ…" at bounding box center [102, 194] width 126 height 43
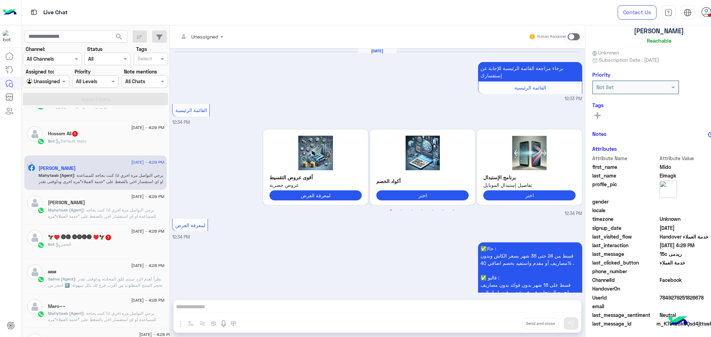
scroll to position [724, 0]
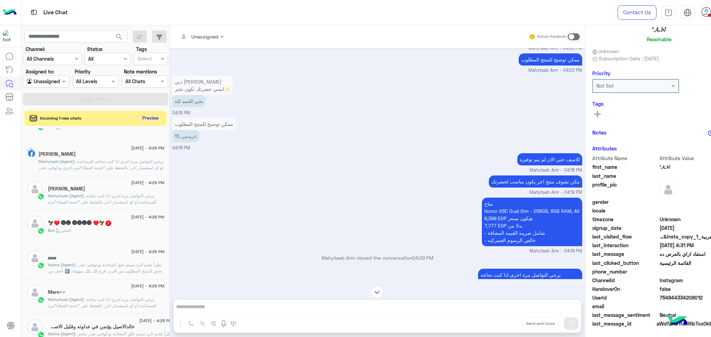
scroll to position [1436, 0]
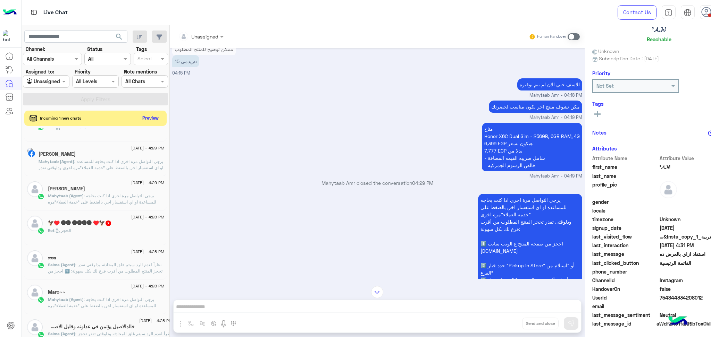
click at [678, 296] on span "754844334208012" at bounding box center [692, 297] width 66 height 7
click at [98, 194] on span ": يرجي التواصل مرة اخري اذا كنت بحاجه للمساعدة او اي استفسار اخر, بالضغط على "خ…" at bounding box center [105, 217] width 114 height 49
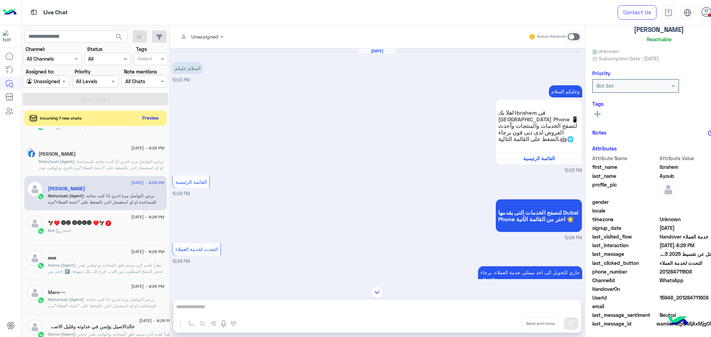
click at [665, 297] on span "15948_201284711608" at bounding box center [692, 297] width 66 height 7
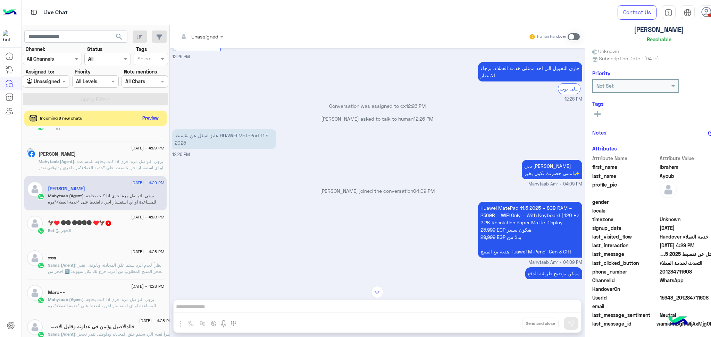
scroll to position [637, 0]
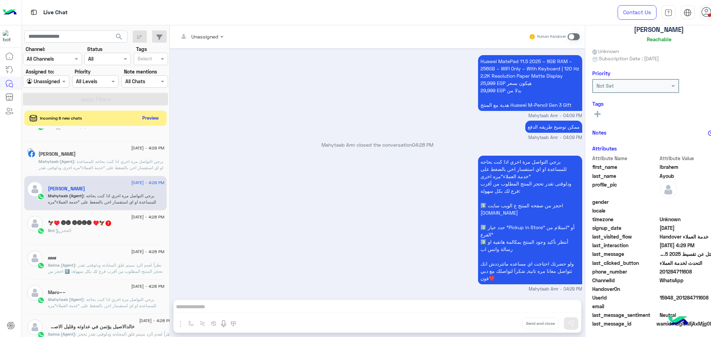
click at [671, 270] on span "201284711608" at bounding box center [692, 271] width 66 height 7
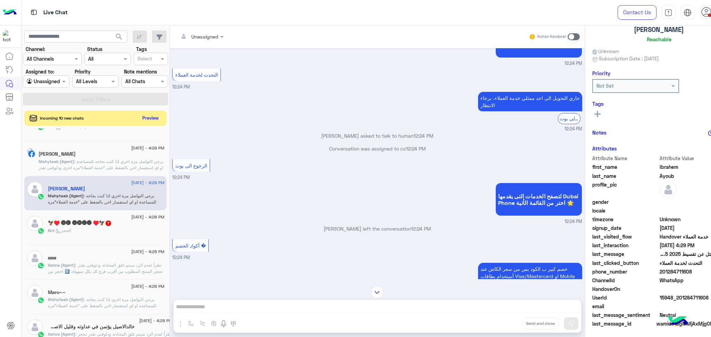
scroll to position [0, 0]
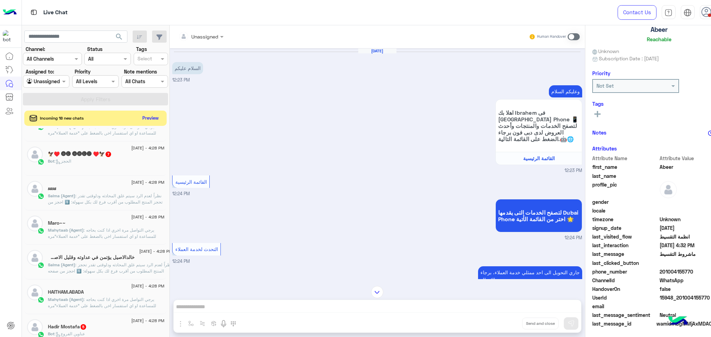
click at [104, 301] on span ": يرجي التواصل مرة اخري اذا كنت بحاجه للمساعدة او اي استفسار اخر, بالضغط على "خ…" at bounding box center [105, 321] width 114 height 49
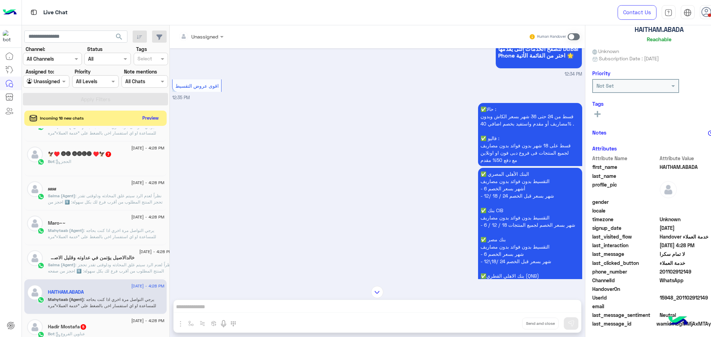
scroll to position [115, 0]
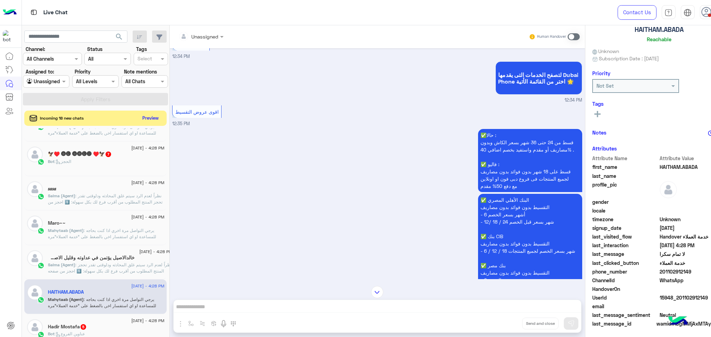
click at [121, 268] on p "Salma (Agent) : نظراً لعدم الرد سيتم غلق المحادثه ودلوقتى تقدر تحجز المنتج المط…" at bounding box center [110, 284] width 124 height 44
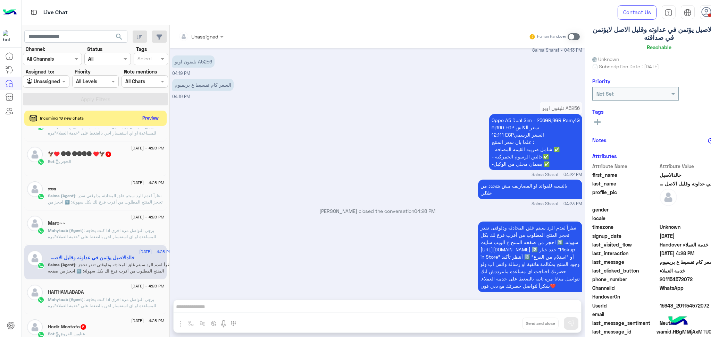
scroll to position [572, 0]
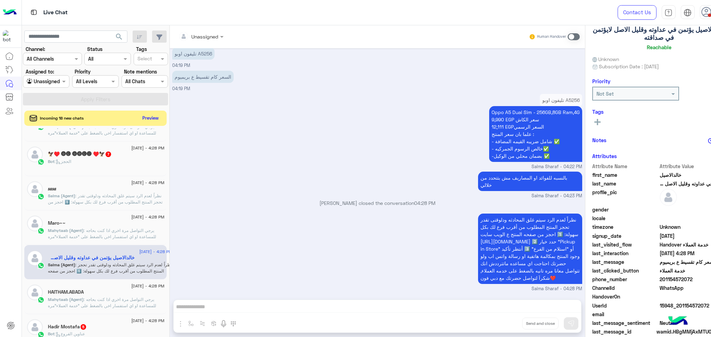
click at [674, 302] on span "15948_201154572072" at bounding box center [692, 305] width 66 height 7
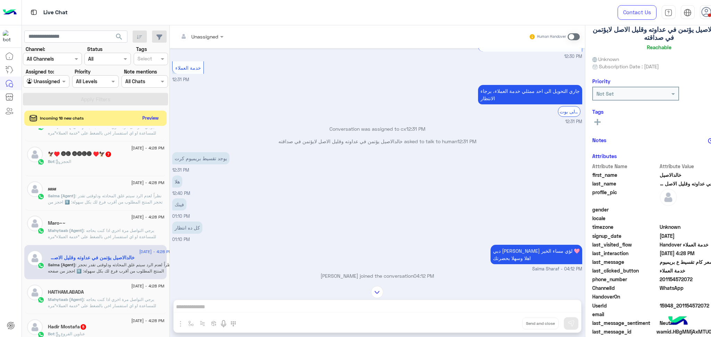
scroll to position [1287, 0]
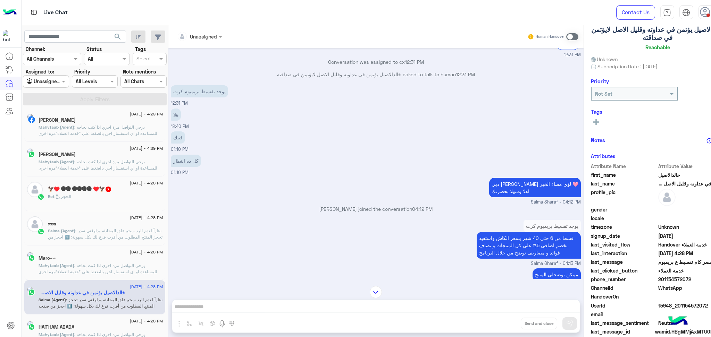
scroll to position [1334, 0]
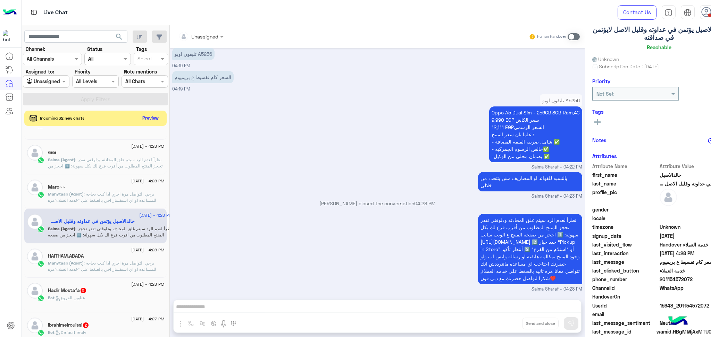
scroll to position [142, 0]
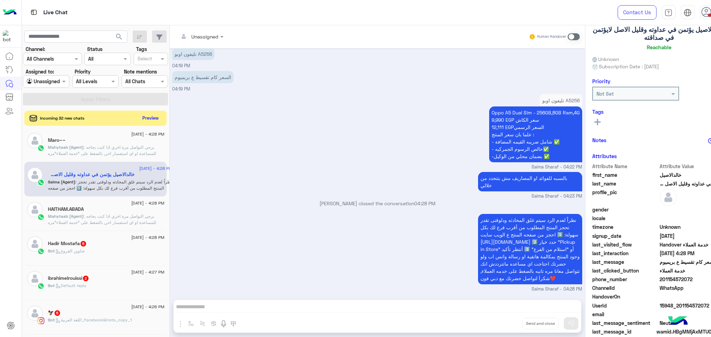
click at [114, 218] on span ": يرجي التواصل مرة اخري اذا كنت بحاجه للمساعدة او اي استفسار اخر, بالضغط على "خ…" at bounding box center [105, 238] width 114 height 49
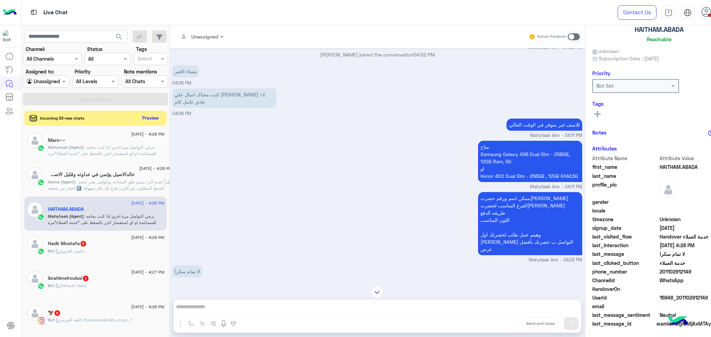
scroll to position [577, 0]
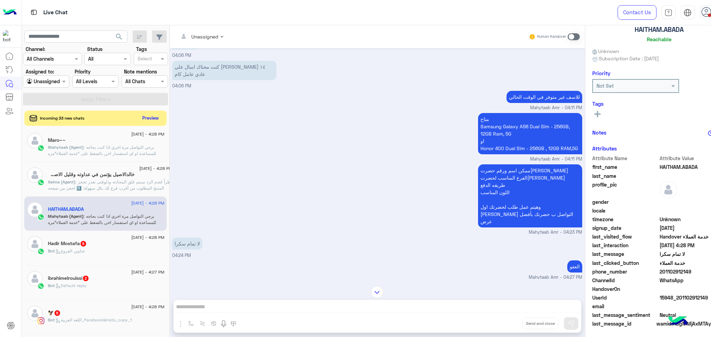
click at [674, 270] on span "201102912149" at bounding box center [692, 271] width 66 height 7
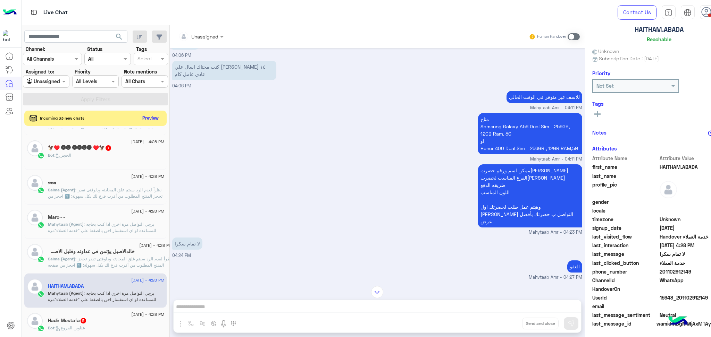
scroll to position [49, 0]
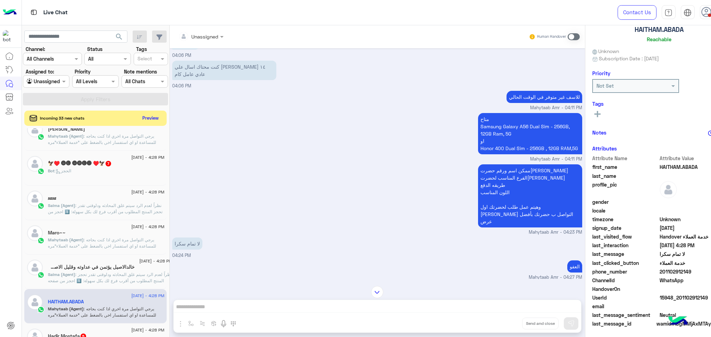
click at [103, 272] on span ": نظراً لعدم الرد سيتم غلق المحادثه ودلوقتى تقدر تحجز المنتج المطلوب من أقرب فر…" at bounding box center [110, 293] width 124 height 43
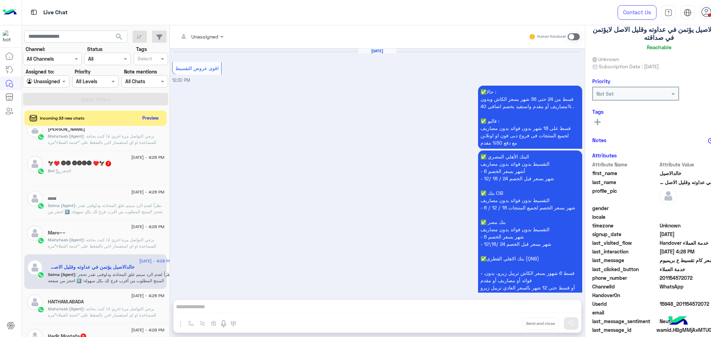
scroll to position [572, 0]
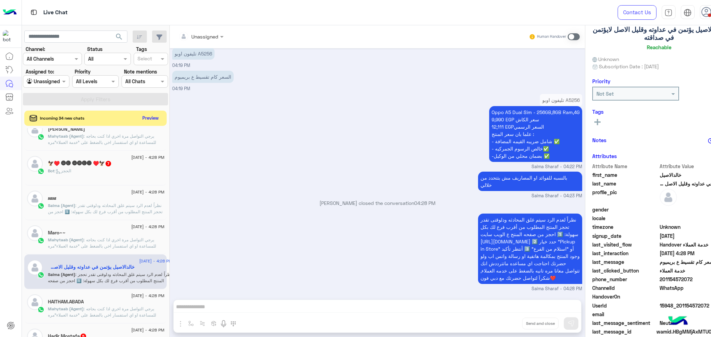
click at [70, 242] on p "Mahytaab (Agent) : يرجي التواصل مرة اخري اذا كنت بحاجه للمساعدة او اي استفسار ا…" at bounding box center [106, 262] width 116 height 50
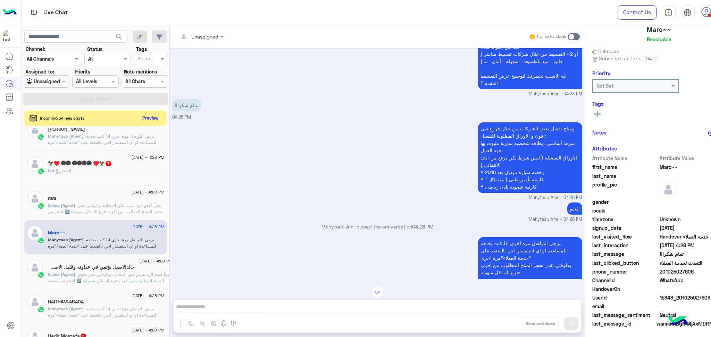
scroll to position [463, 0]
click at [669, 273] on span "201025027606" at bounding box center [692, 271] width 66 height 7
click at [89, 204] on span ": نظراً لعدم الرد سيتم غلق المحادثه ودلوقتى تقدر تحجز المنتج المطلوب من أقرب فر…" at bounding box center [105, 224] width 115 height 43
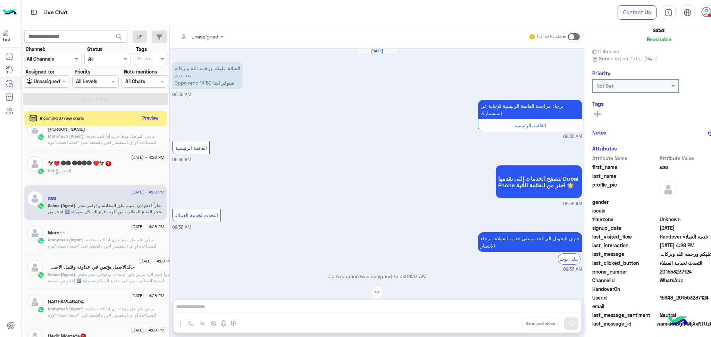
click at [668, 296] on span "15948_201553237124" at bounding box center [692, 297] width 66 height 7
click at [101, 146] on div "[DATE] - 4:29 PM Ibrahem Ayoub Mahytaab (Agent) : يرجي التواصل مرة اخري اذا كنت…" at bounding box center [95, 134] width 142 height 35
click at [101, 140] on span ": يرجي التواصل مرة اخري اذا كنت بحاجه للمساعدة او اي استفسار اخر, بالضغط على "خ…" at bounding box center [105, 158] width 114 height 49
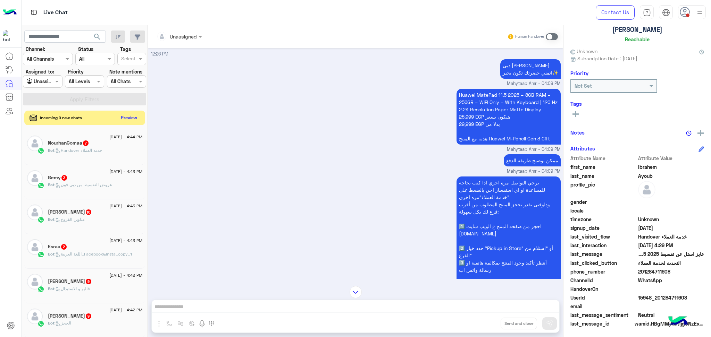
click at [125, 114] on button "Preview" at bounding box center [129, 117] width 22 height 9
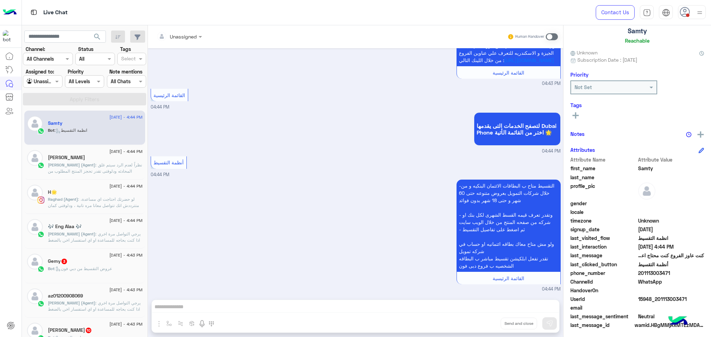
scroll to position [44, 0]
click at [95, 167] on span ": نظراً لعدم الرد سيتم غلق المحادثه ودلوقتى تقدر تحجز المنتج المطلوب من أقرب فر…" at bounding box center [95, 189] width 94 height 55
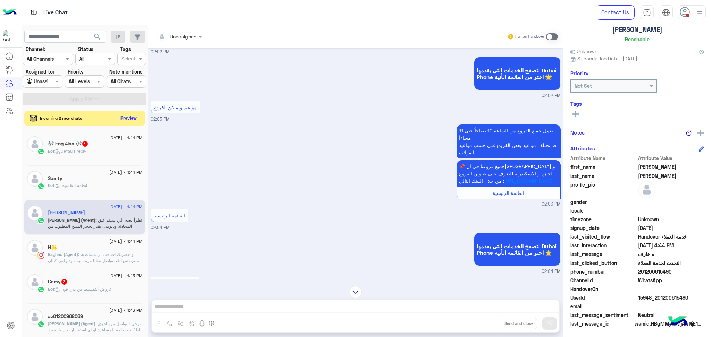
scroll to position [1469, 0]
click at [93, 255] on span ": لو حضرتك احتاجت اي مساعدة، متترددش انك تتواصل معانا مره تانية ، ودلوقتى كمان …" at bounding box center [95, 276] width 94 height 49
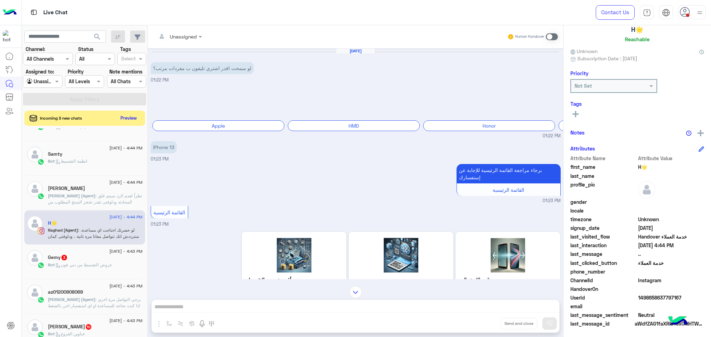
scroll to position [46, 0]
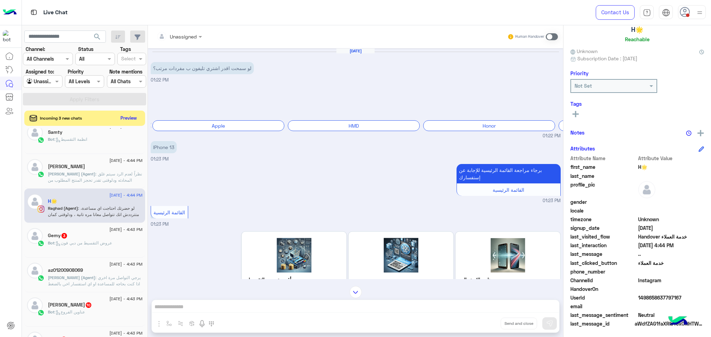
click at [79, 282] on span ": يرجي التواصل مرة اخري اذا كنت بحاجه للمساعدة او اي استفسار اخر, بالضغط على "خ…" at bounding box center [95, 305] width 94 height 61
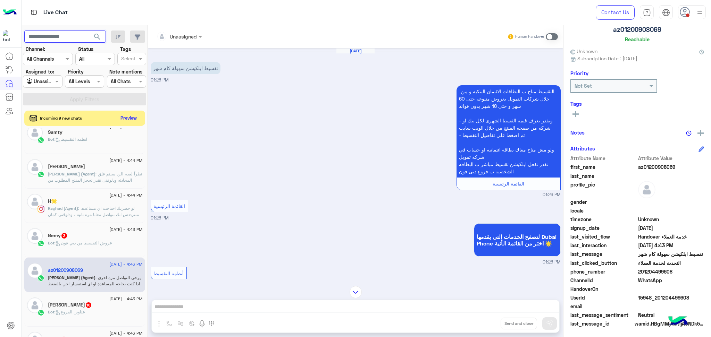
click at [51, 33] on input "text" at bounding box center [65, 37] width 82 height 12
paste input "**********"
click at [47, 36] on input "**********" at bounding box center [65, 37] width 82 height 12
click at [89, 31] on button "search" at bounding box center [97, 38] width 17 height 15
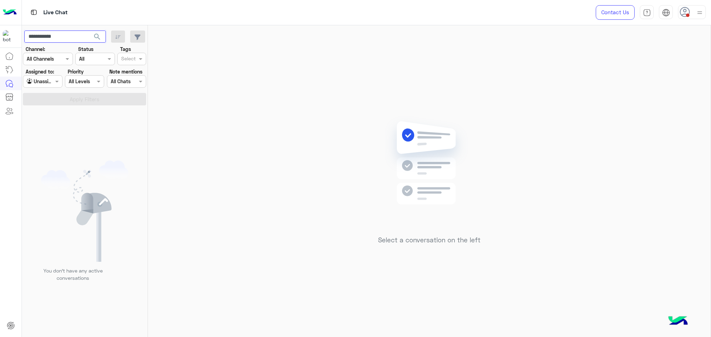
click at [60, 33] on input "**********" at bounding box center [65, 37] width 82 height 12
paste input "****"
click at [45, 37] on input "**********" at bounding box center [65, 37] width 82 height 12
type input "**********"
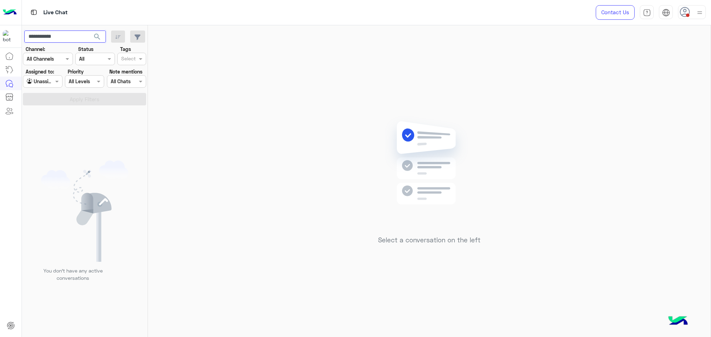
click at [89, 31] on button "search" at bounding box center [97, 38] width 17 height 15
click at [69, 33] on div at bounding box center [82, 171] width 121 height 337
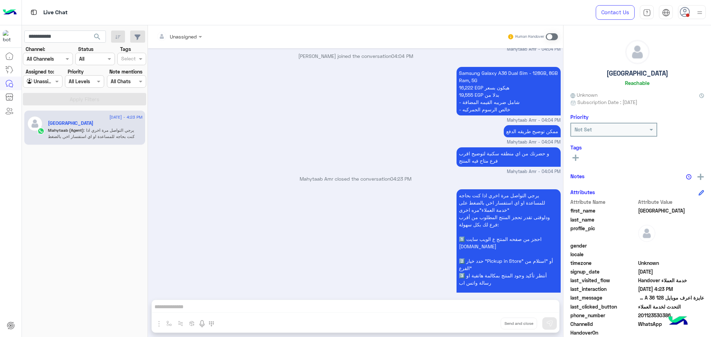
scroll to position [594, 0]
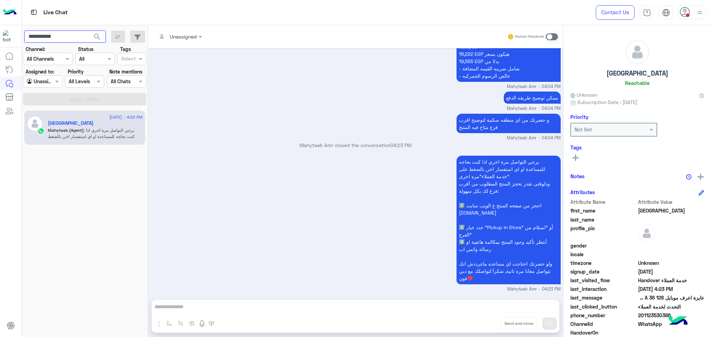
click at [60, 42] on input "**********" at bounding box center [65, 37] width 82 height 12
click at [89, 31] on button "search" at bounding box center [97, 38] width 17 height 15
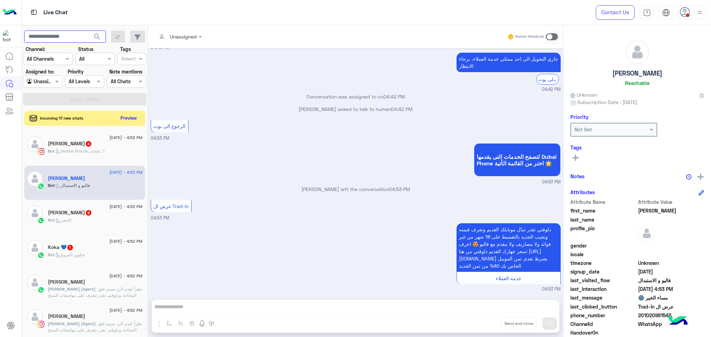
scroll to position [489, 0]
click at [93, 287] on span ": نظراً لعدم الرد سيتم غلق المحادثه ودلوقتى تقدر تتعرف على مواصفات المنتج المطل…" at bounding box center [95, 311] width 94 height 49
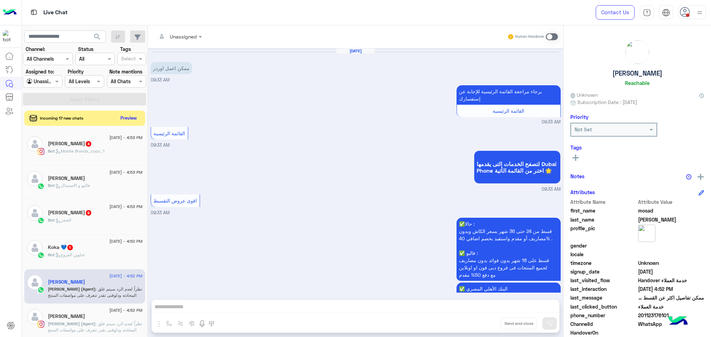
scroll to position [548, 0]
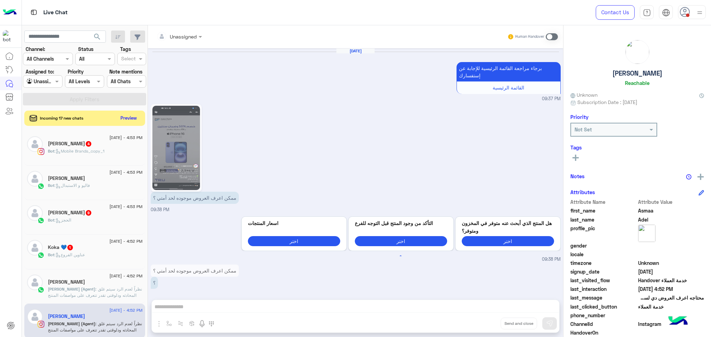
scroll to position [698, 0]
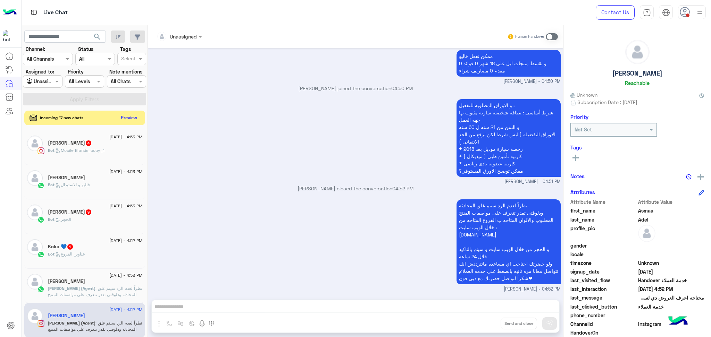
click at [125, 115] on button "Preview" at bounding box center [129, 117] width 22 height 9
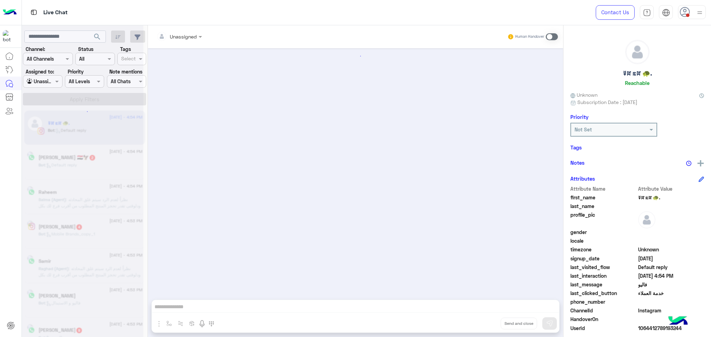
scroll to position [629, 0]
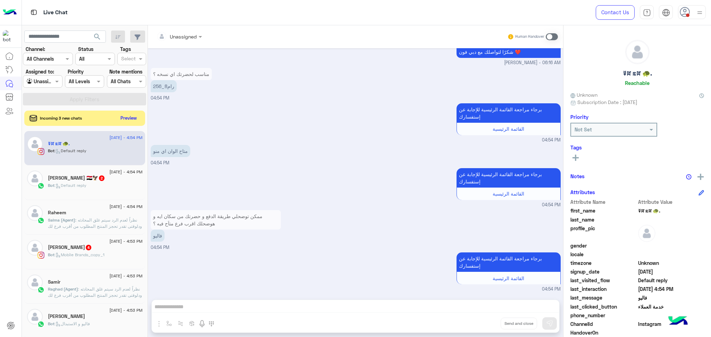
click at [301, 184] on div "برجاء مراجعة القائمة الرئيسية للإجابة عن إستفسارك القائمة الرئيسية 04:54 PM" at bounding box center [356, 188] width 410 height 42
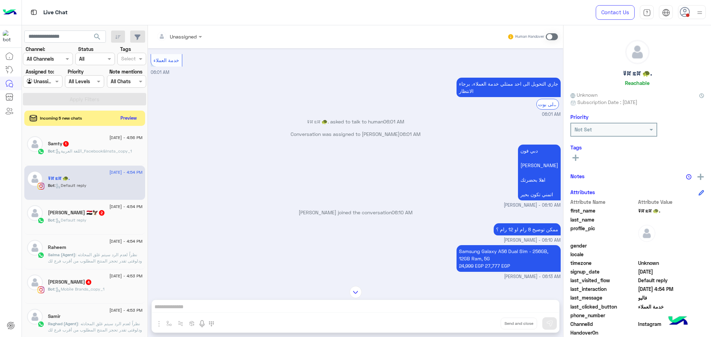
scroll to position [0, 0]
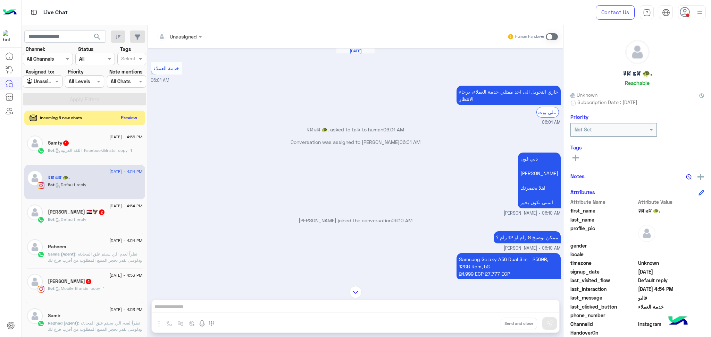
click at [129, 114] on button "Preview" at bounding box center [129, 117] width 22 height 9
click at [105, 257] on p "Salma (Agent) : نظراً لعدم الرد سيتم غلق المحادثه ودلوقتى تقدر تحجز المنتج المط…" at bounding box center [95, 280] width 95 height 56
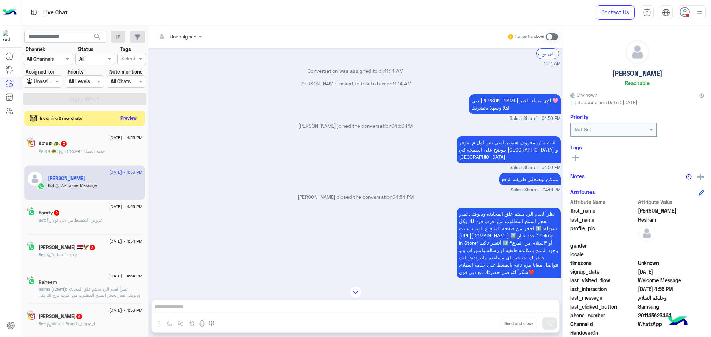
scroll to position [1202, 0]
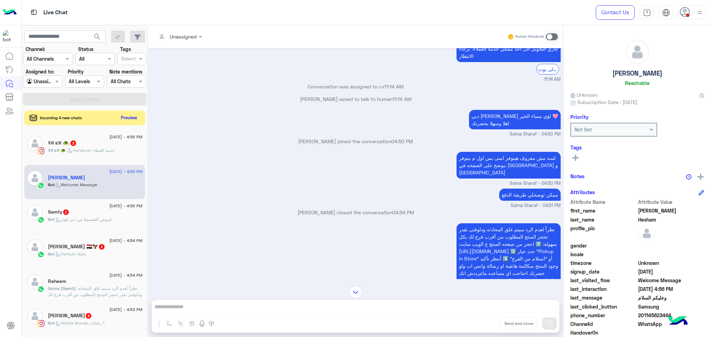
click at [130, 118] on button "Preview" at bounding box center [129, 117] width 22 height 9
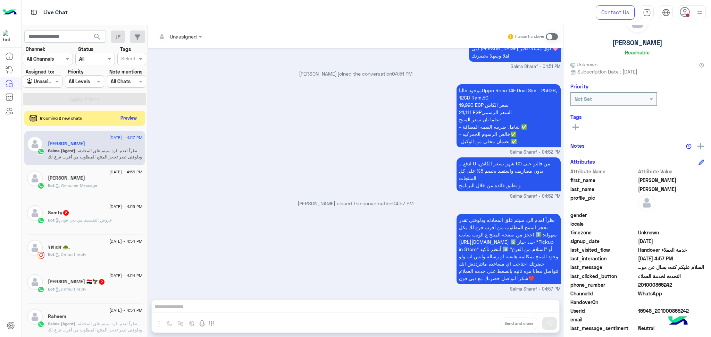
scroll to position [44, 0]
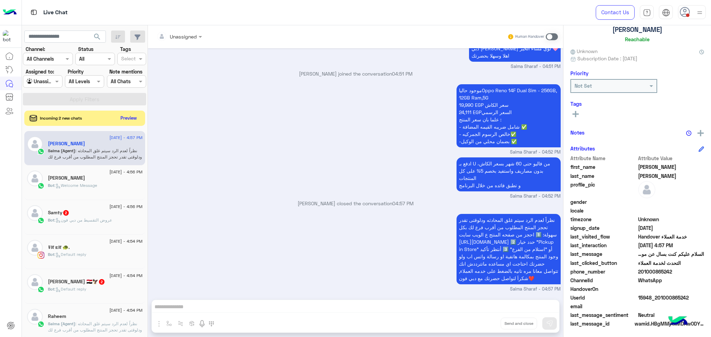
click at [650, 296] on span "15948_201000865242" at bounding box center [671, 297] width 66 height 7
click at [651, 270] on span "201000865242" at bounding box center [671, 271] width 66 height 7
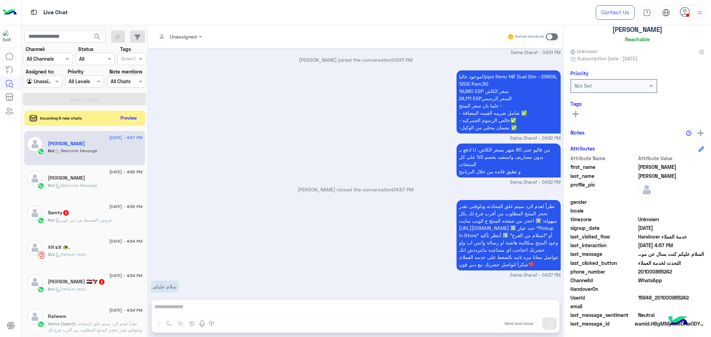
scroll to position [712, 0]
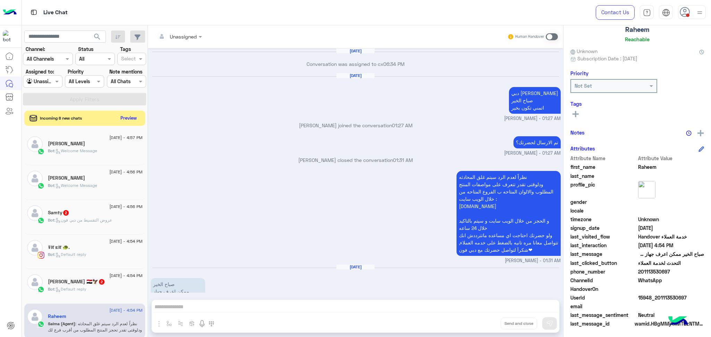
scroll to position [429, 0]
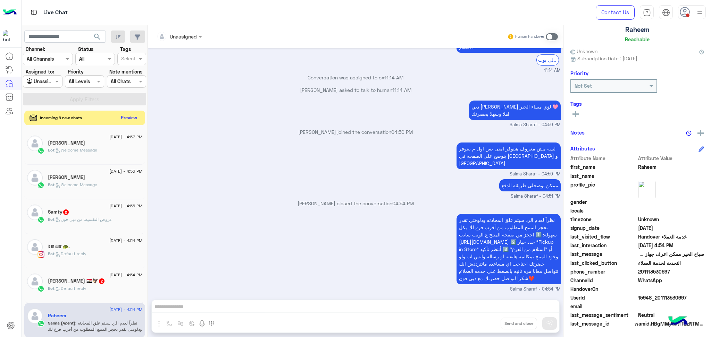
click at [135, 117] on button "Preview" at bounding box center [129, 117] width 22 height 9
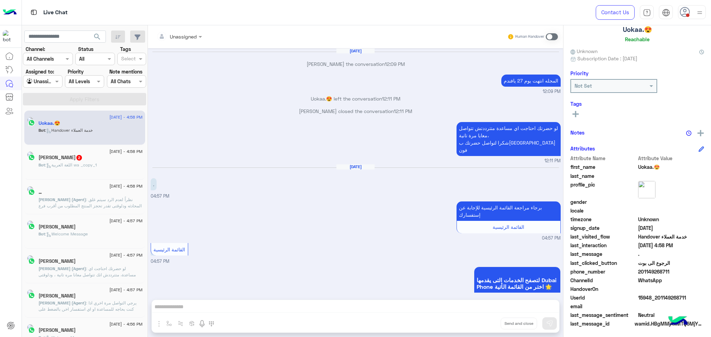
scroll to position [309, 0]
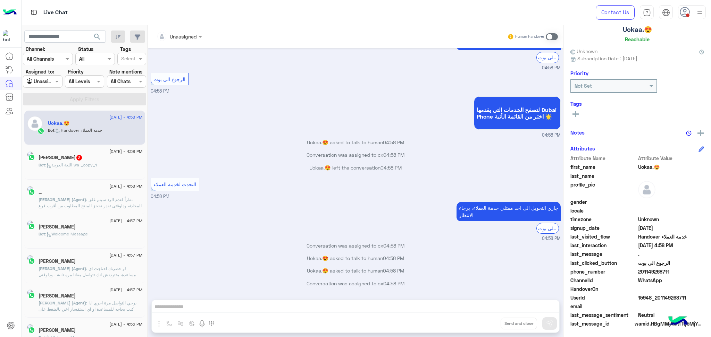
click at [86, 198] on span "[PERSON_NAME] (Agent)" at bounding box center [63, 199] width 48 height 5
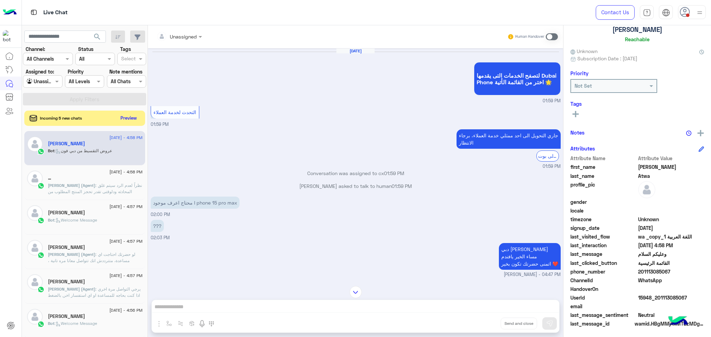
scroll to position [104, 0]
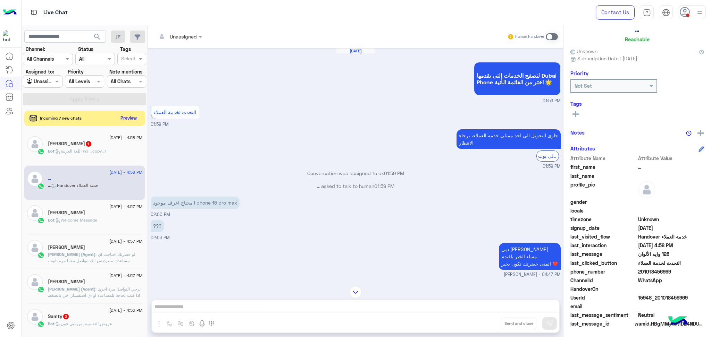
click at [649, 272] on span "201018456969" at bounding box center [671, 271] width 66 height 7
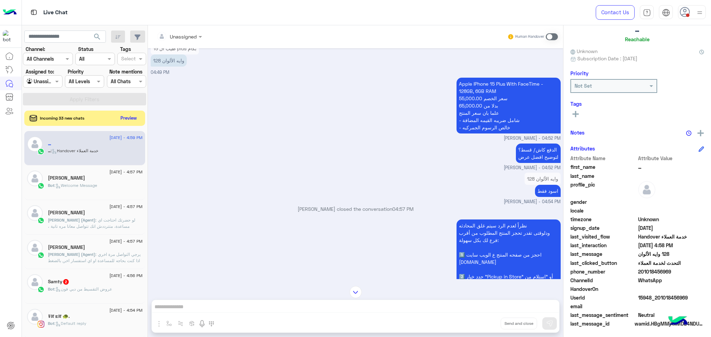
scroll to position [426, 0]
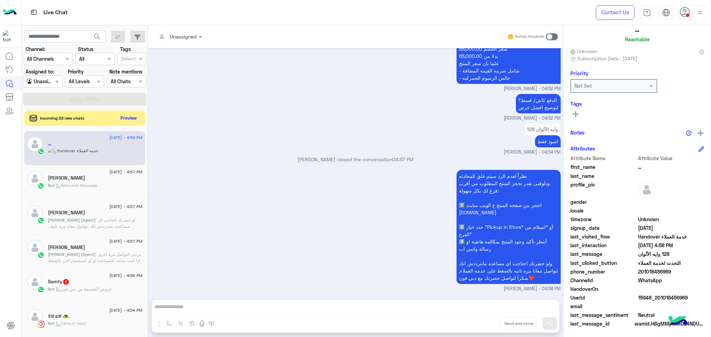
click at [647, 296] on span "15948_201018456969" at bounding box center [671, 297] width 66 height 7
click at [125, 118] on button "Preview" at bounding box center [129, 117] width 22 height 9
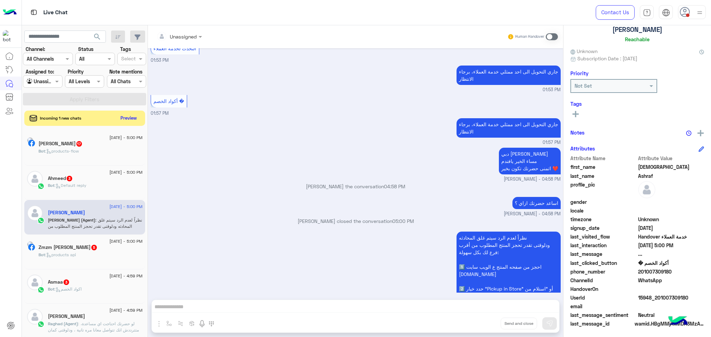
scroll to position [501, 0]
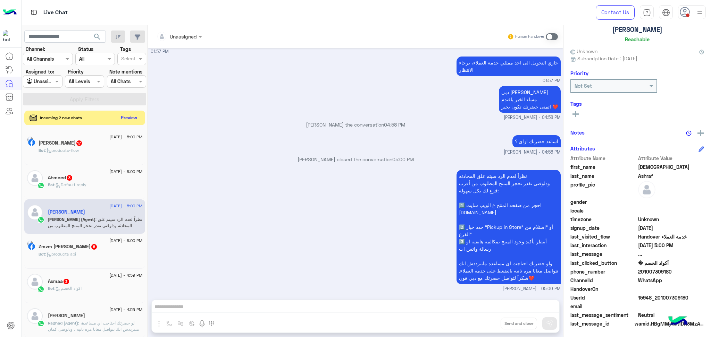
click at [132, 115] on button "Preview" at bounding box center [129, 117] width 22 height 9
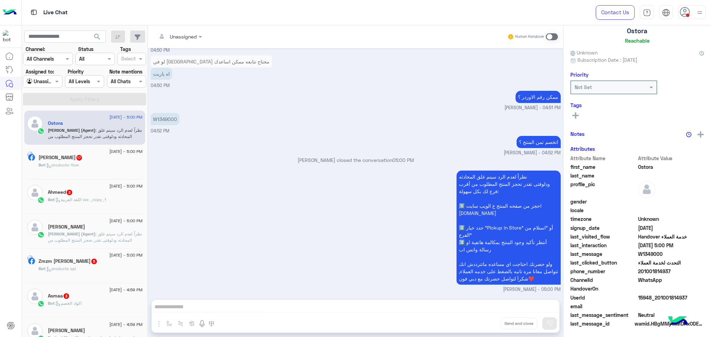
scroll to position [44, 0]
click at [79, 239] on span ": نظراً لعدم الرد سيتم غلق المحادثه ودلوقتى تقدر تحجز المنتج المطلوب من أقرب فر…" at bounding box center [95, 258] width 94 height 55
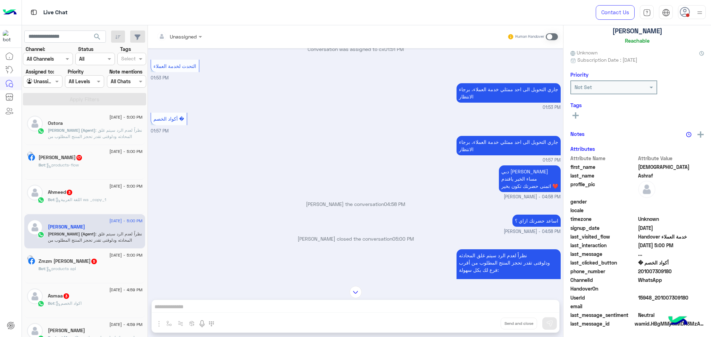
scroll to position [44, 0]
click at [81, 135] on span ": نظراً لعدم الرد سيتم غلق المحادثه ودلوقتى تقدر تحجز المنتج المطلوب من أقرب فر…" at bounding box center [95, 155] width 94 height 55
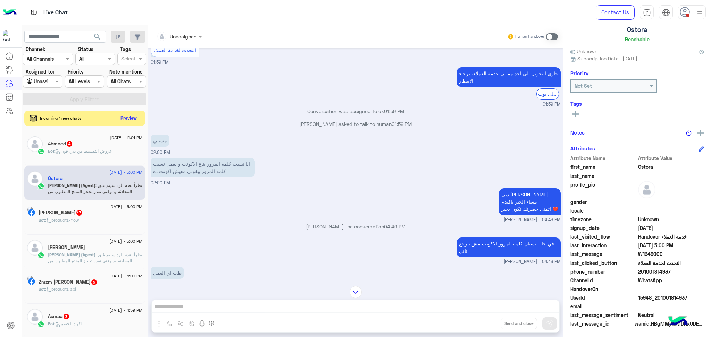
scroll to position [54, 0]
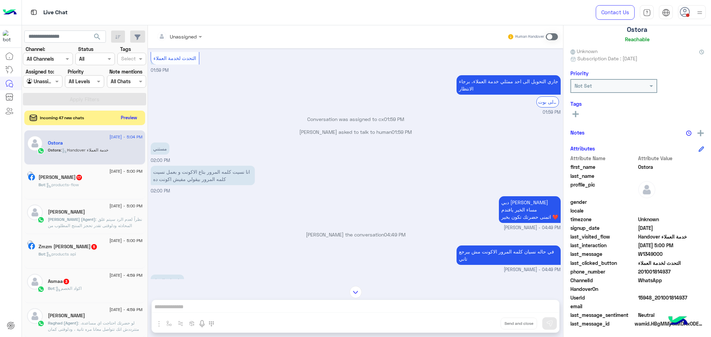
click at [122, 115] on button "Preview" at bounding box center [129, 117] width 22 height 9
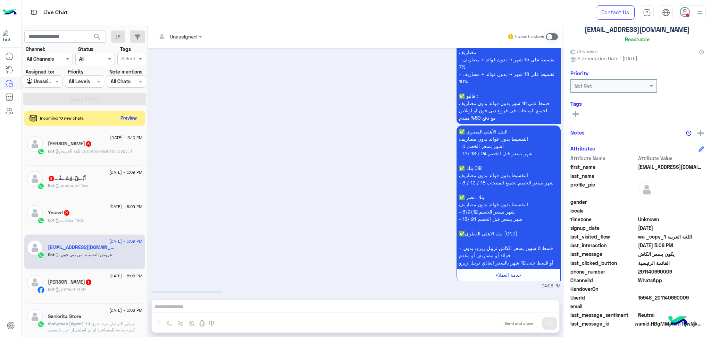
scroll to position [1108, 0]
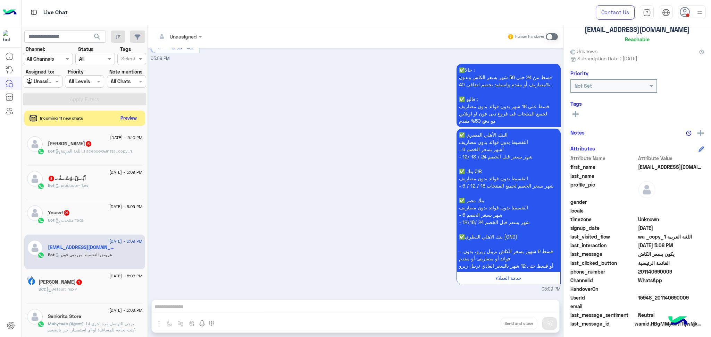
click at [121, 112] on div "Incoming 11 new chats Preview" at bounding box center [84, 118] width 121 height 15
click at [124, 116] on button "Preview" at bounding box center [129, 117] width 22 height 9
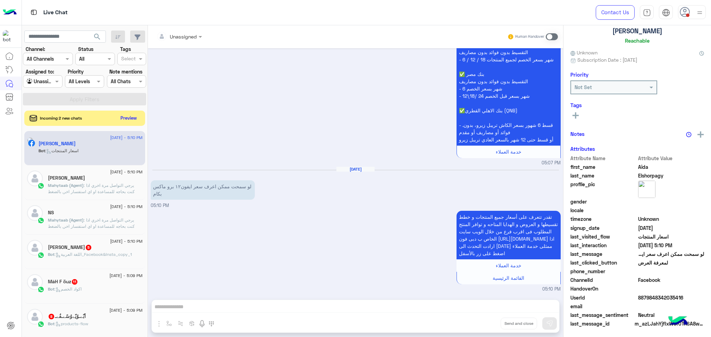
scroll to position [44, 0]
click at [129, 117] on button "Preview" at bounding box center [129, 117] width 22 height 9
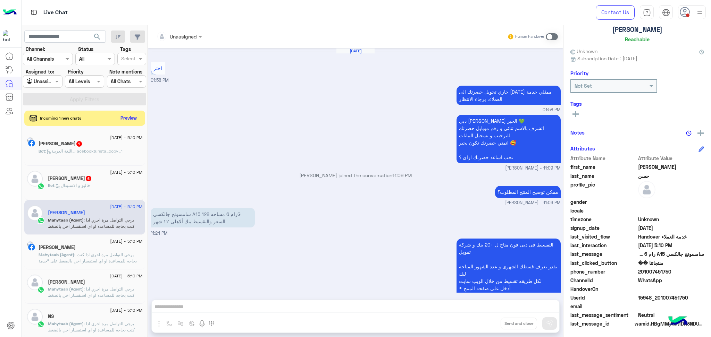
scroll to position [667, 0]
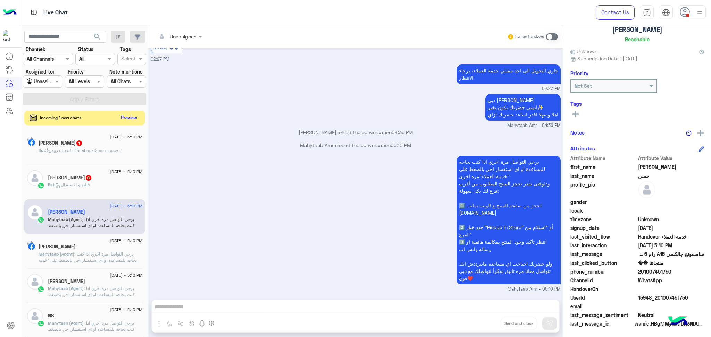
click at [124, 117] on button "Preview" at bounding box center [129, 117] width 22 height 9
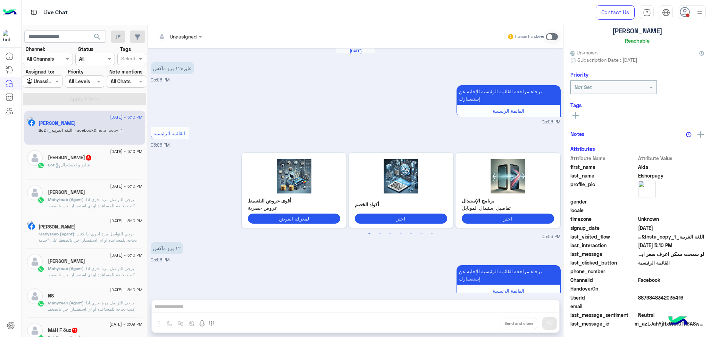
scroll to position [936, 0]
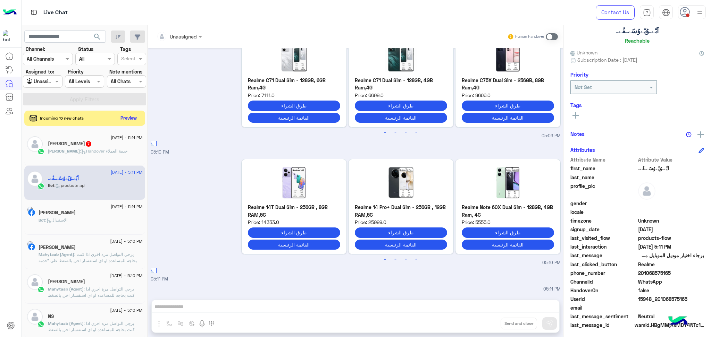
scroll to position [44, 0]
click at [687, 15] on span at bounding box center [687, 15] width 3 height 3
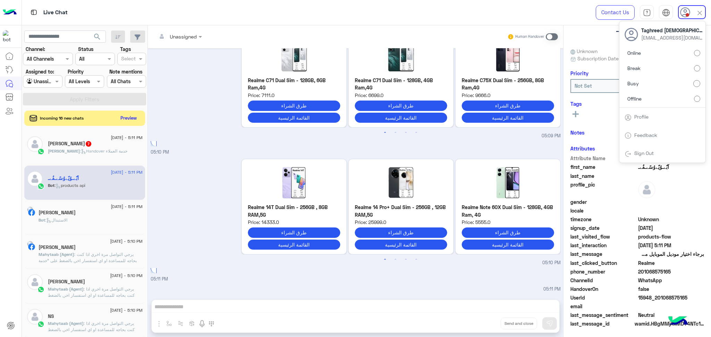
click at [660, 102] on label "Offline" at bounding box center [662, 98] width 76 height 12
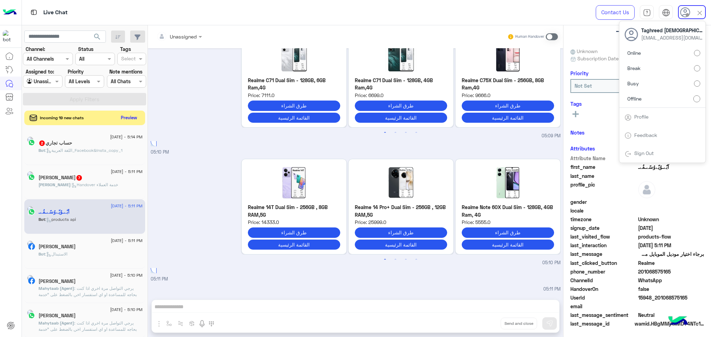
click at [130, 119] on button "Preview" at bounding box center [129, 117] width 22 height 9
